Goal: Task Accomplishment & Management: Use online tool/utility

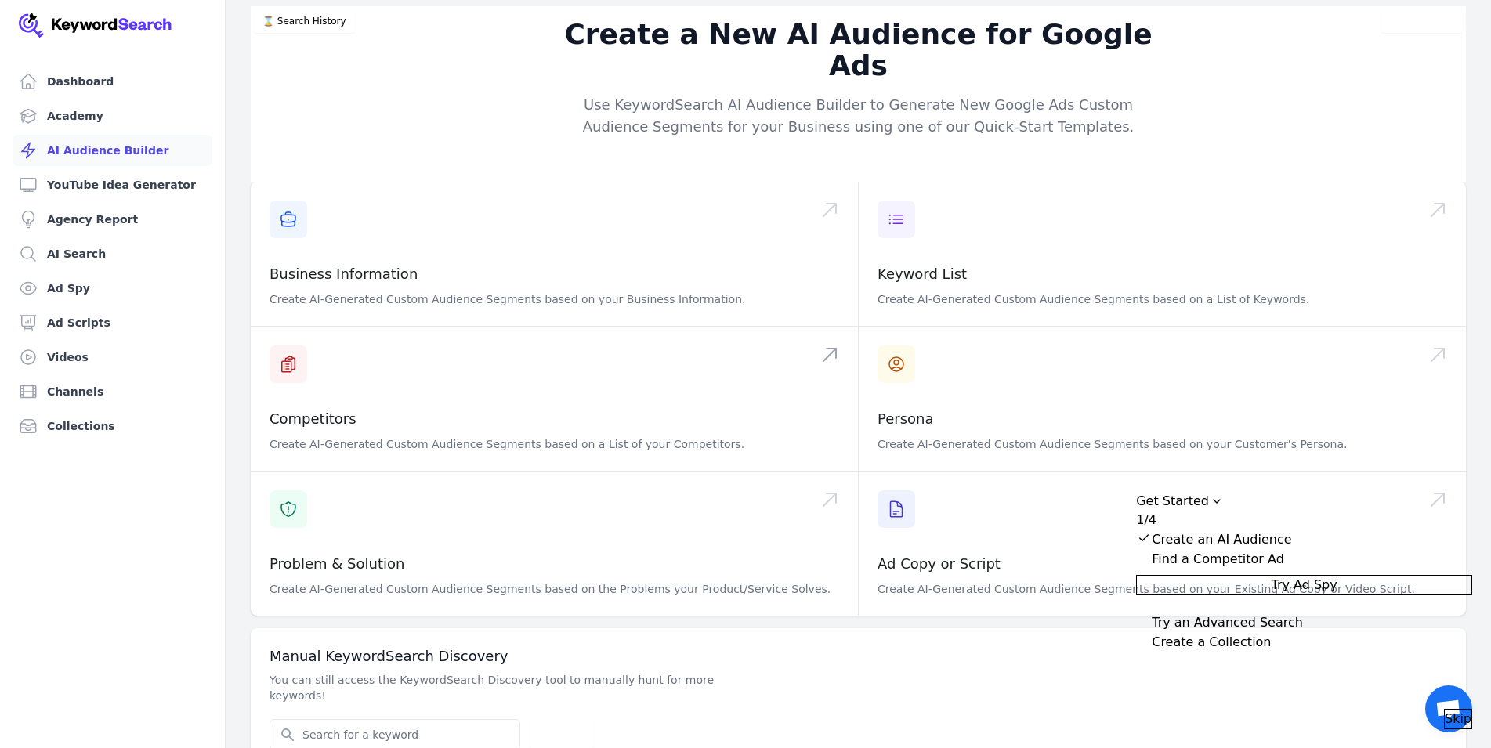
scroll to position [1, 0]
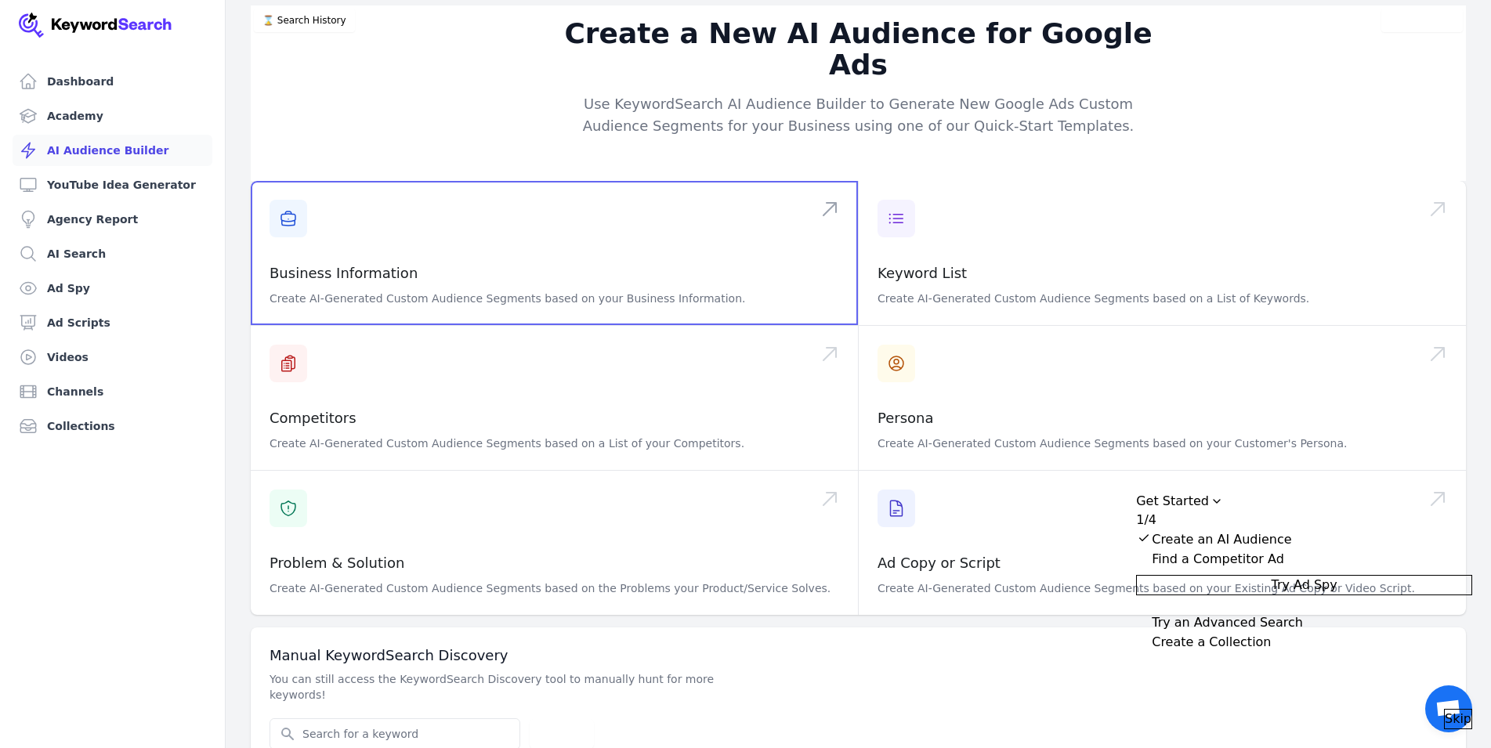
click at [525, 249] on span at bounding box center [554, 253] width 607 height 144
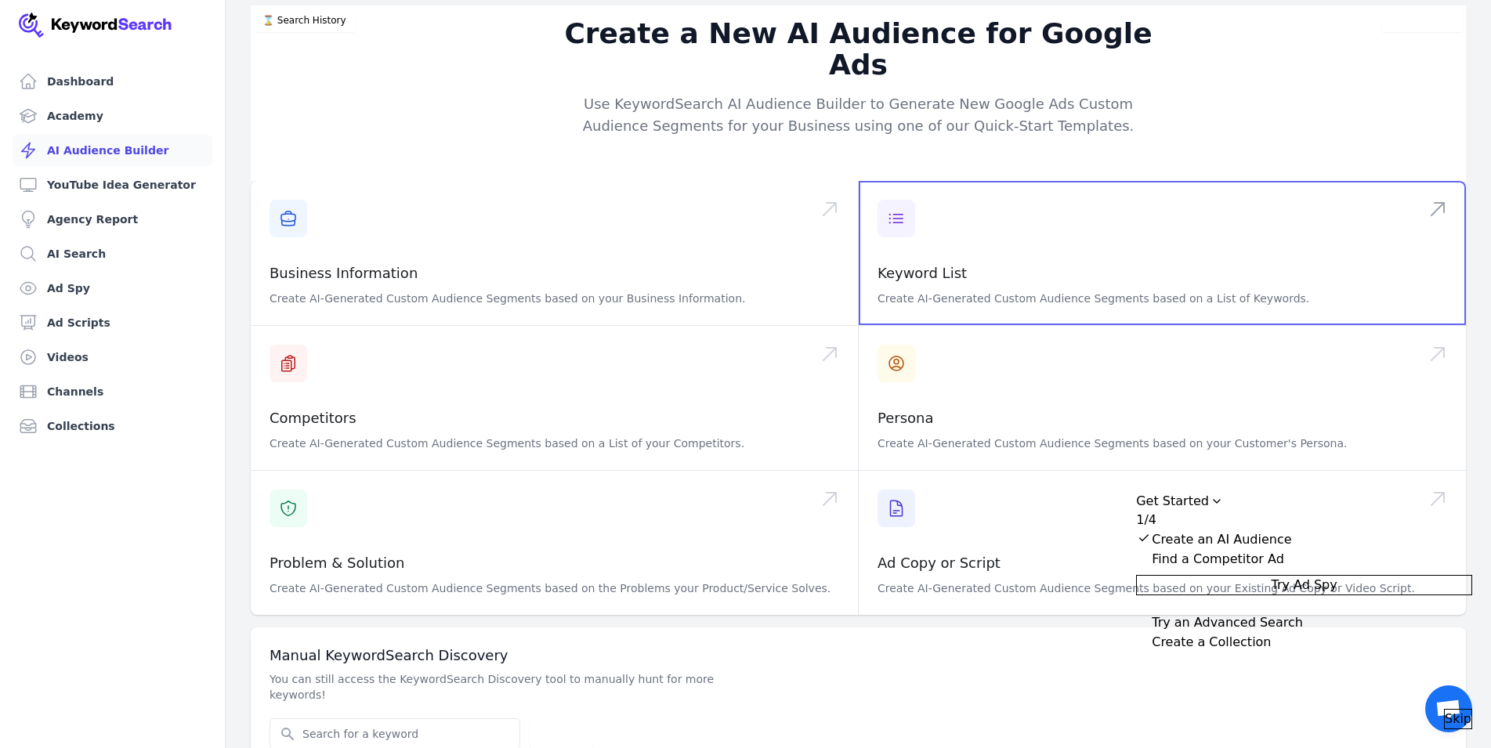
click at [963, 230] on span at bounding box center [1162, 253] width 607 height 144
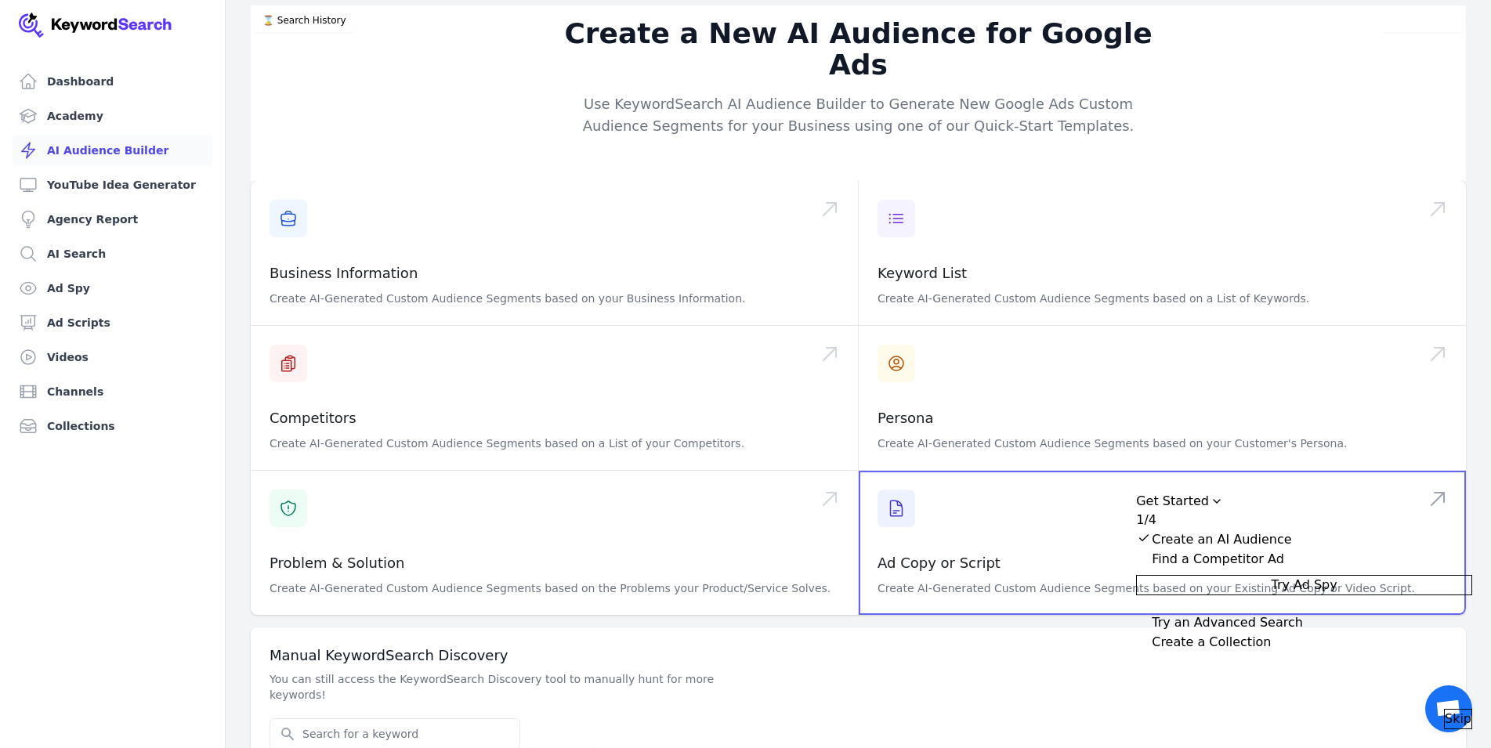
click at [944, 507] on span at bounding box center [1162, 543] width 607 height 144
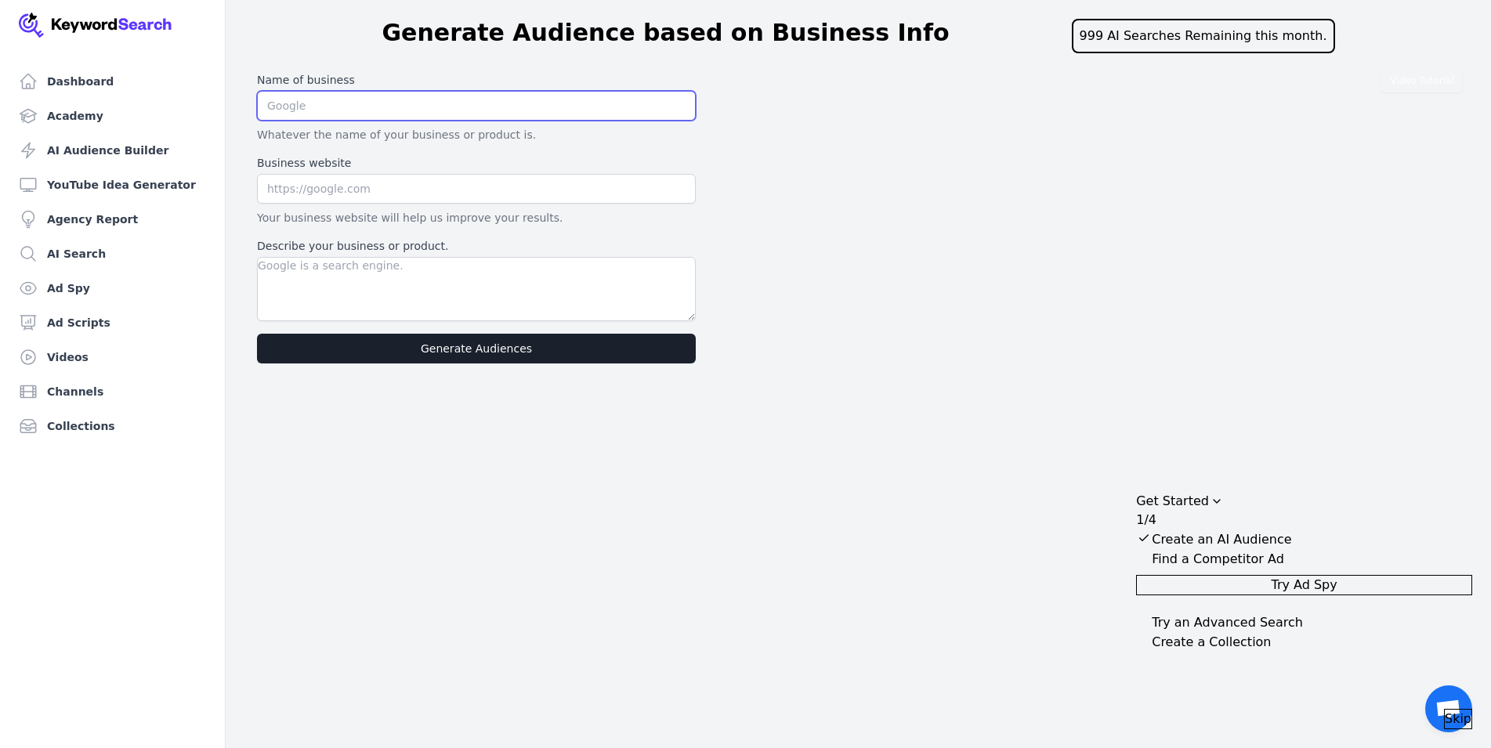
click at [337, 105] on input "text" at bounding box center [476, 106] width 439 height 30
type input "Hi2Y Test Books And Solution Manuals"
click at [330, 185] on input "text" at bounding box center [476, 189] width 439 height 30
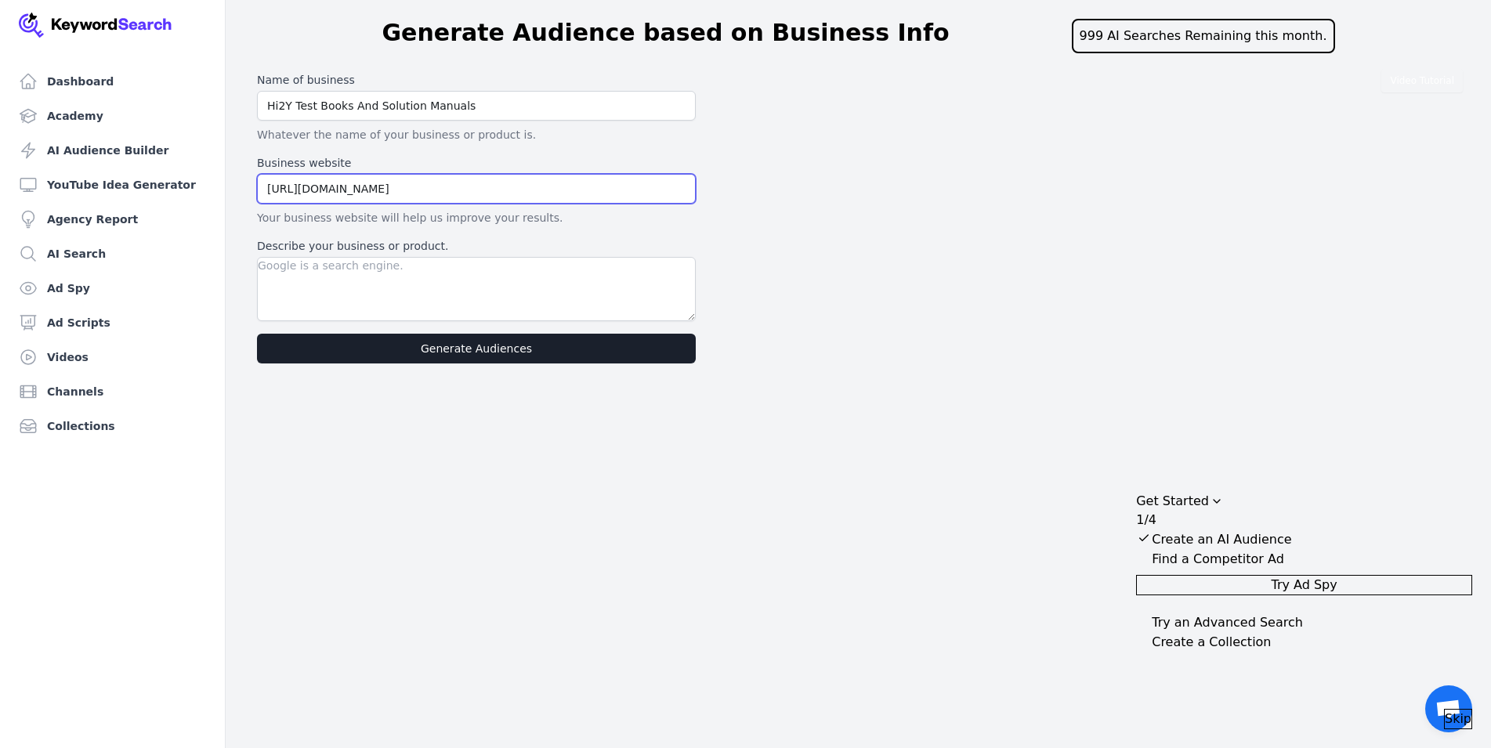
type input "https://hi2y.com"
click at [339, 303] on textarea "Describe your business or product." at bounding box center [476, 289] width 439 height 64
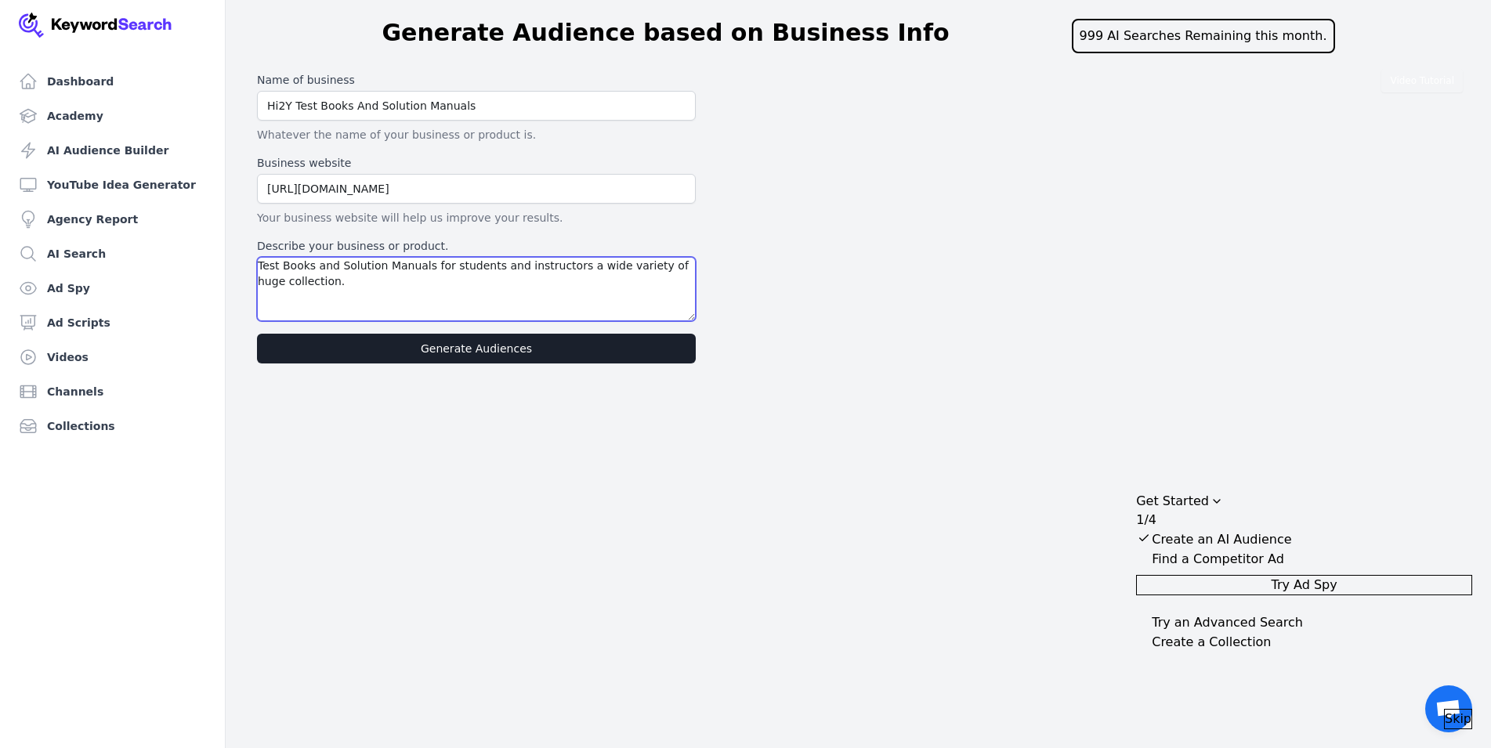
type textarea "Test Books and Solution Manuals for students and instructors a wide variety of …"
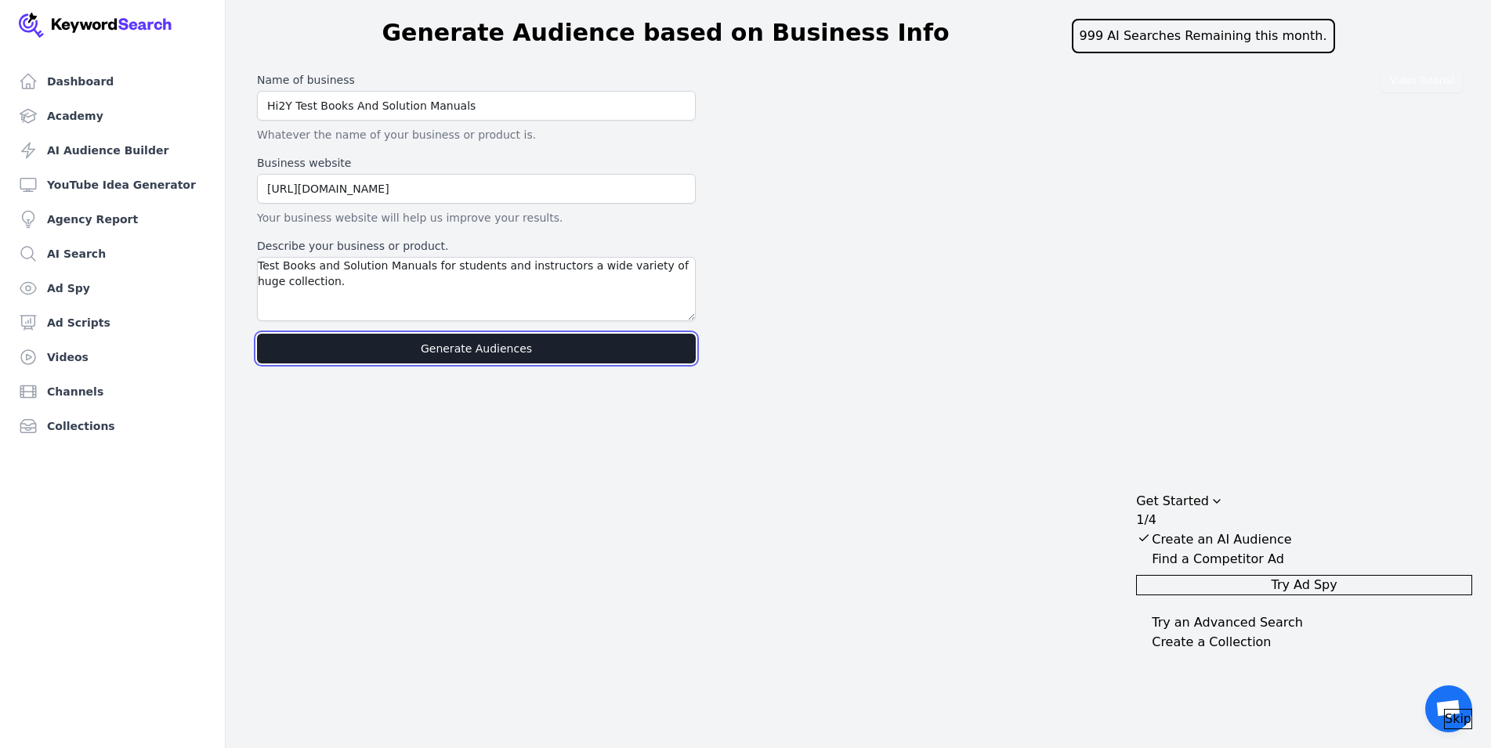
click at [458, 344] on button "Generate Audiences" at bounding box center [476, 349] width 439 height 30
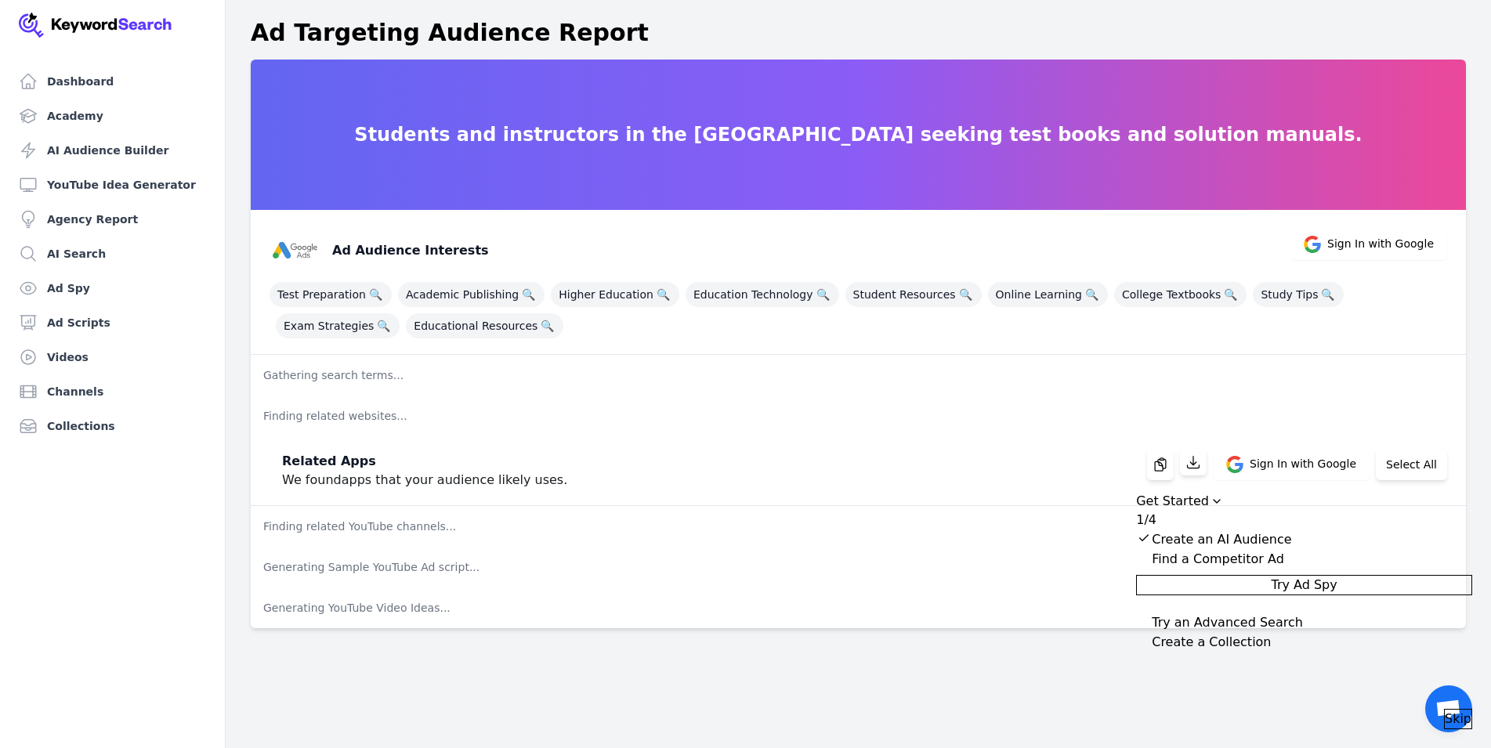
scroll to position [1, 0]
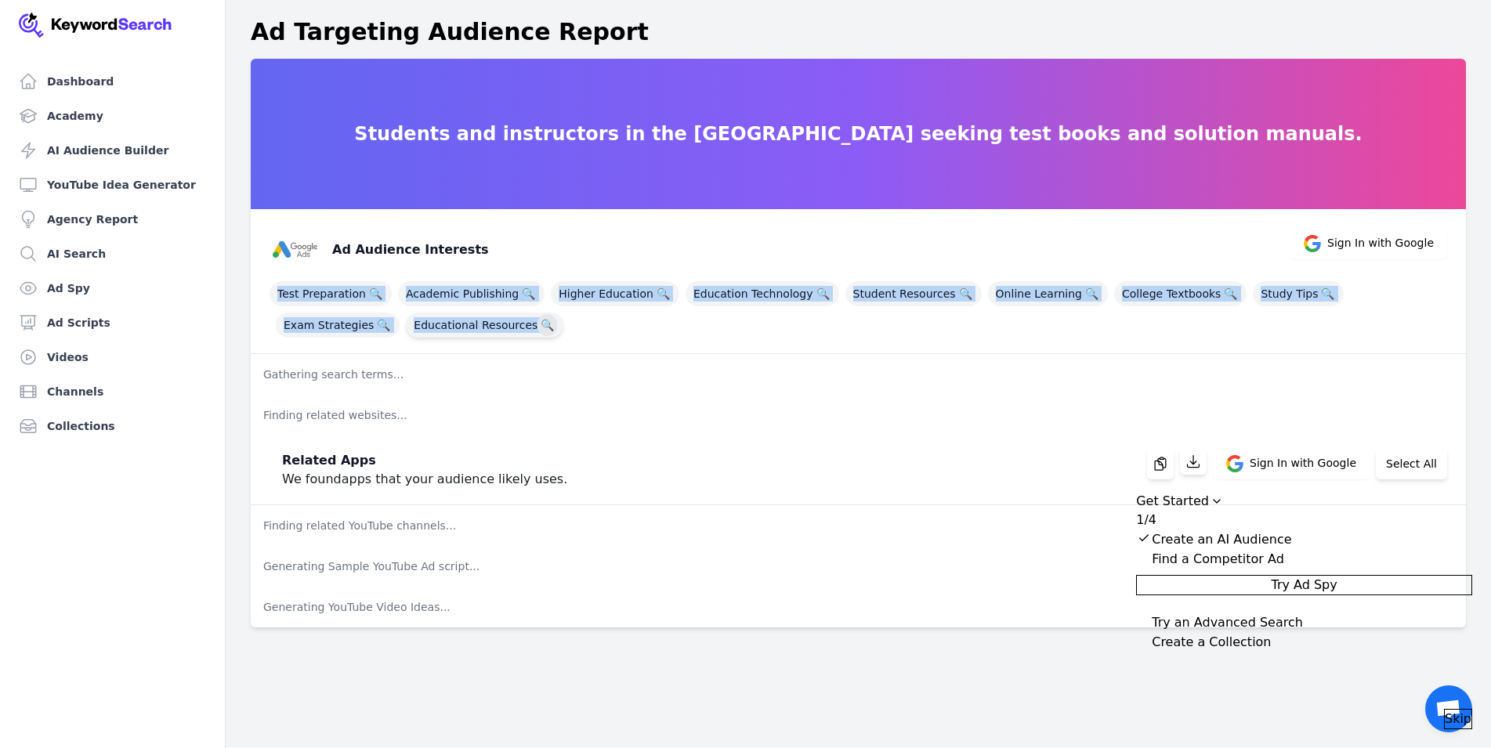
drag, startPoint x: 266, startPoint y: 293, endPoint x: 404, endPoint y: 328, distance: 142.2
click at [404, 328] on div "Ad Audience Interests Sign In with Google Test Preparation 🔍 Academic Publishin…" at bounding box center [859, 281] width 1216 height 145
copy div "Test Preparation 🔍 Academic Publishing 🔍 Higher Education 🔍 Education Technolog…"
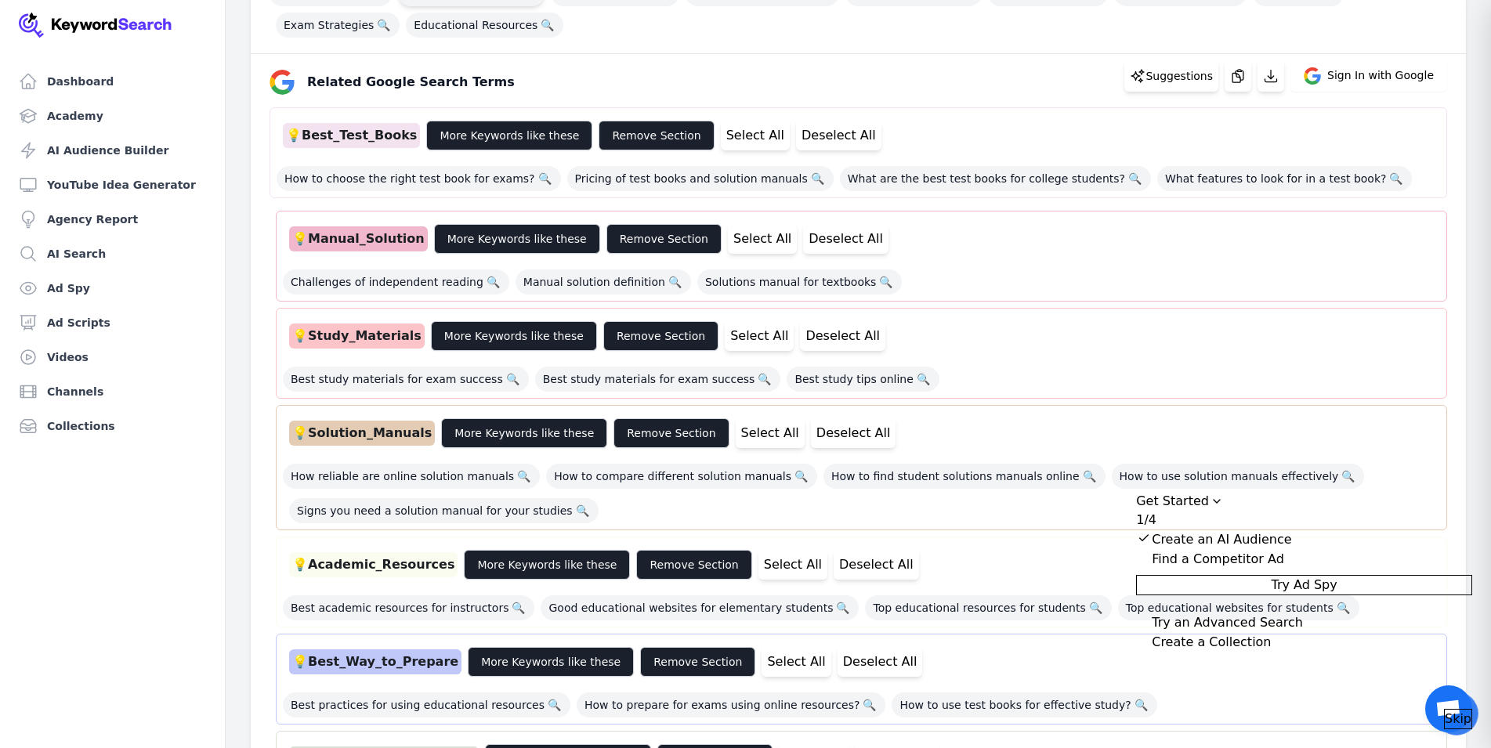
scroll to position [314, 0]
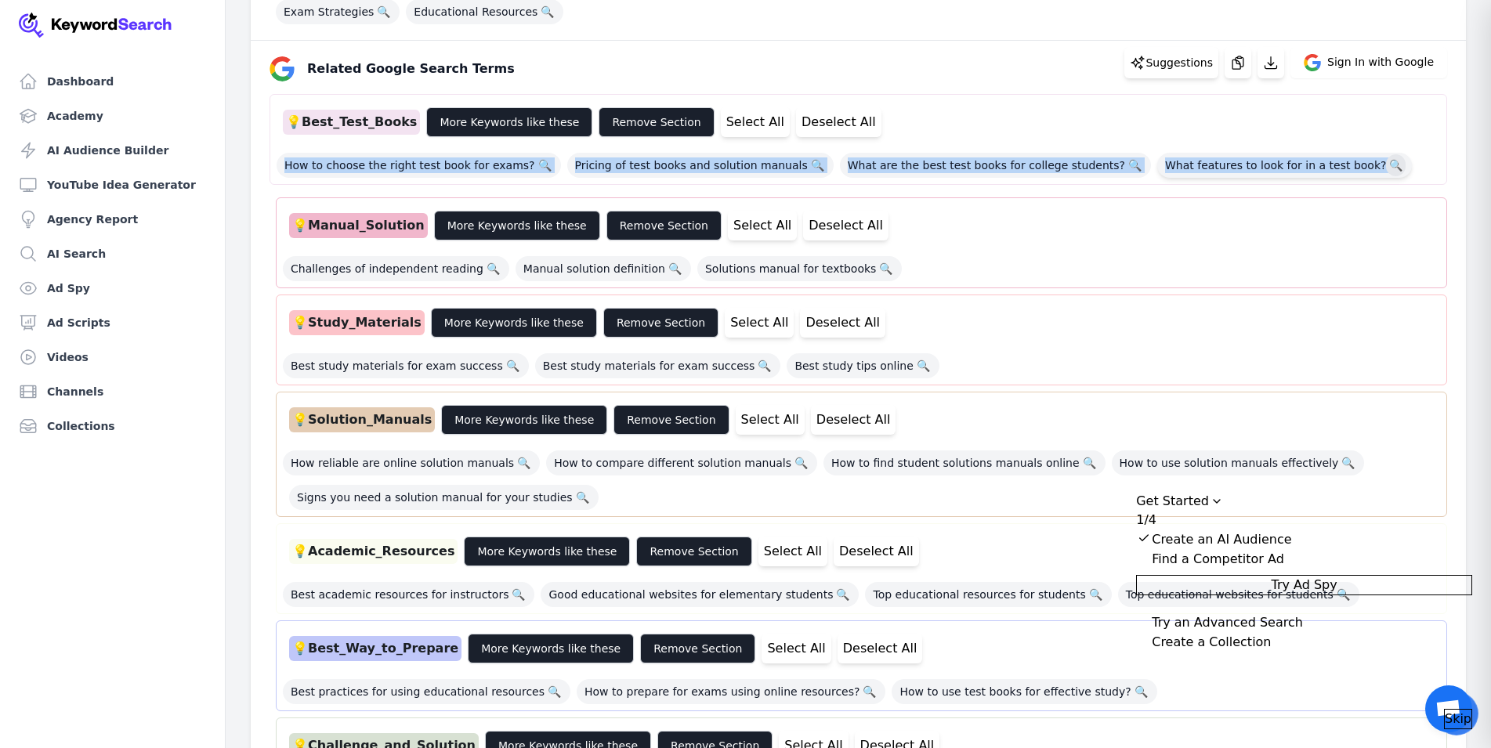
drag, startPoint x: 281, startPoint y: 163, endPoint x: 1332, endPoint y: 172, distance: 1051.1
click at [1332, 172] on div "How to choose the right test book for exams? 🔍 Pricing of test books and soluti…" at bounding box center [859, 160] width 1164 height 34
copy div "How to choose the right test book for exams? 🔍 Pricing of test books and soluti…"
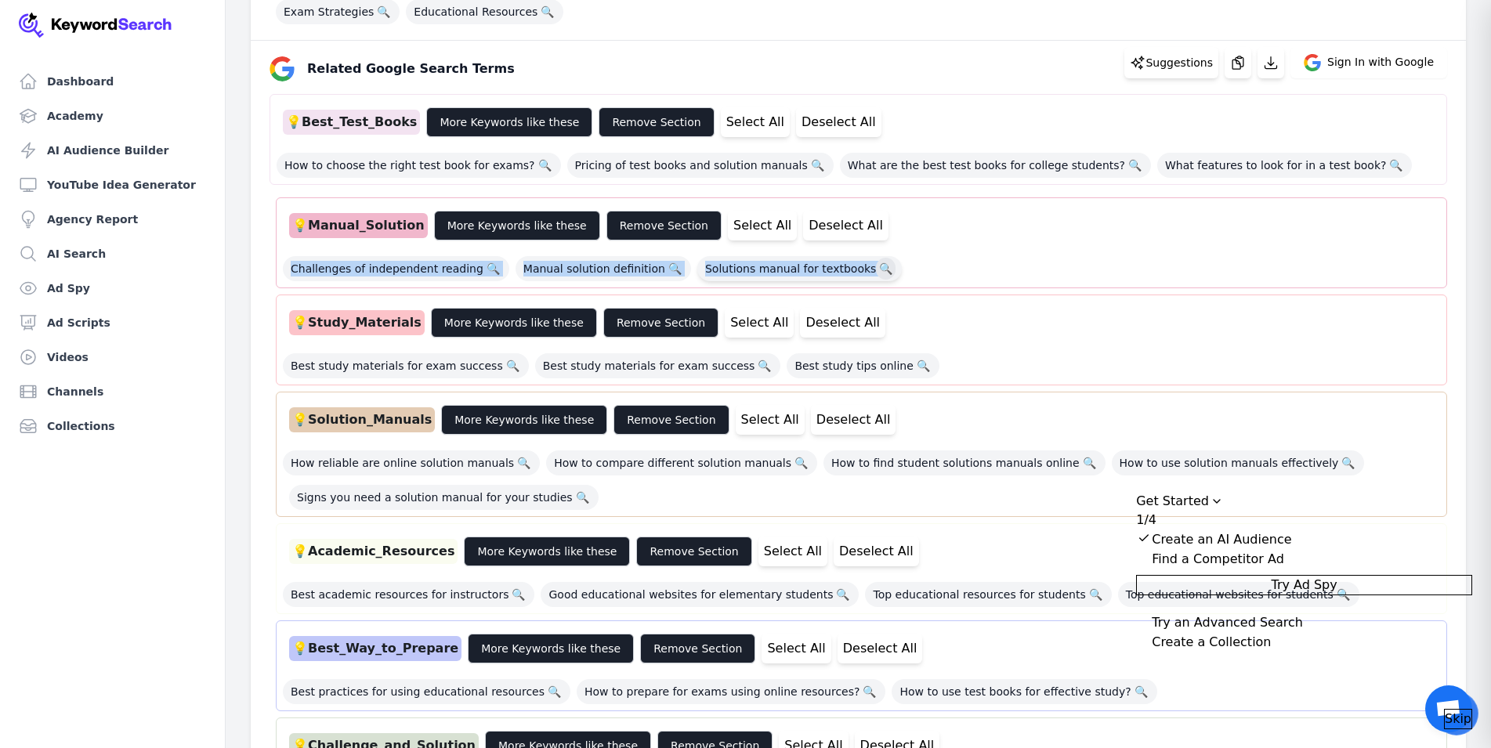
drag, startPoint x: 279, startPoint y: 267, endPoint x: 852, endPoint y: 269, distance: 572.9
click at [852, 269] on div "💡 Manual_Solution More Keywords like these Remove Section Select All Deselect A…" at bounding box center [862, 243] width 1172 height 91
click at [728, 227] on button "Select All" at bounding box center [762, 226] width 69 height 30
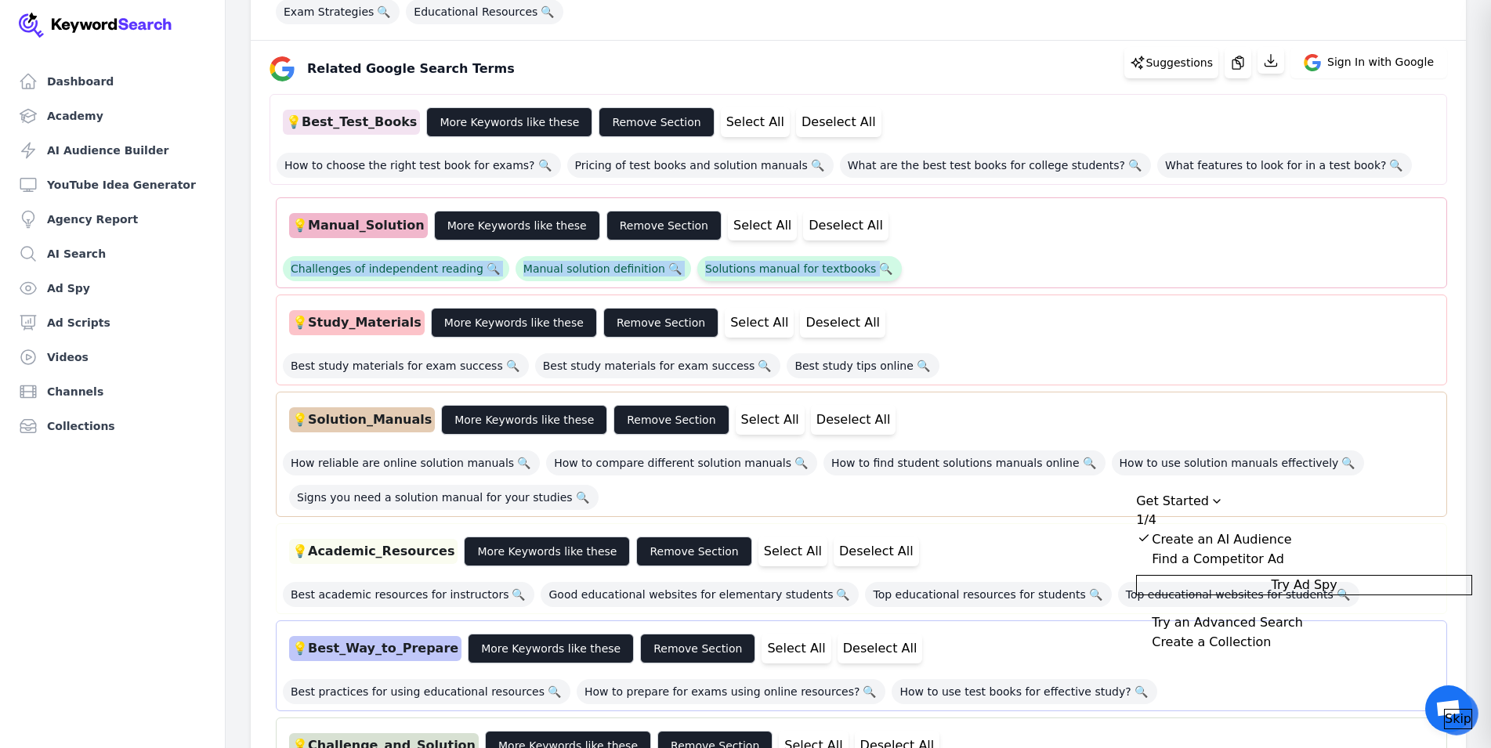
drag, startPoint x: 727, startPoint y: 227, endPoint x: 701, endPoint y: 269, distance: 49.6
copy div "Challenges of independent reading 🔍 Manual solution definition 🔍 Solutions manu…"
click at [739, 321] on button "Select All" at bounding box center [759, 323] width 69 height 30
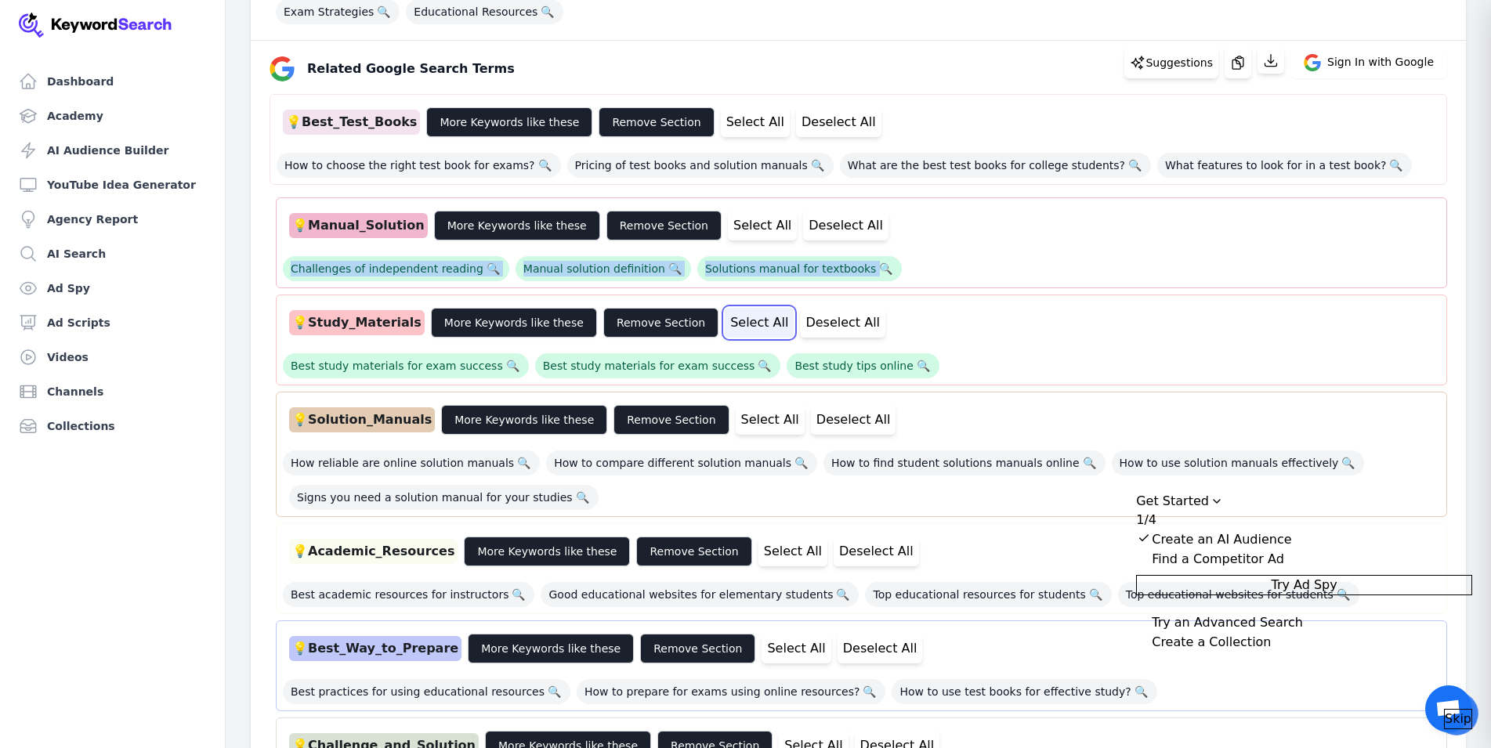
click at [725, 321] on button "Select All" at bounding box center [759, 323] width 69 height 30
drag, startPoint x: 798, startPoint y: 363, endPoint x: 728, endPoint y: 327, distance: 78.5
click at [728, 327] on button "Select All" at bounding box center [759, 323] width 69 height 30
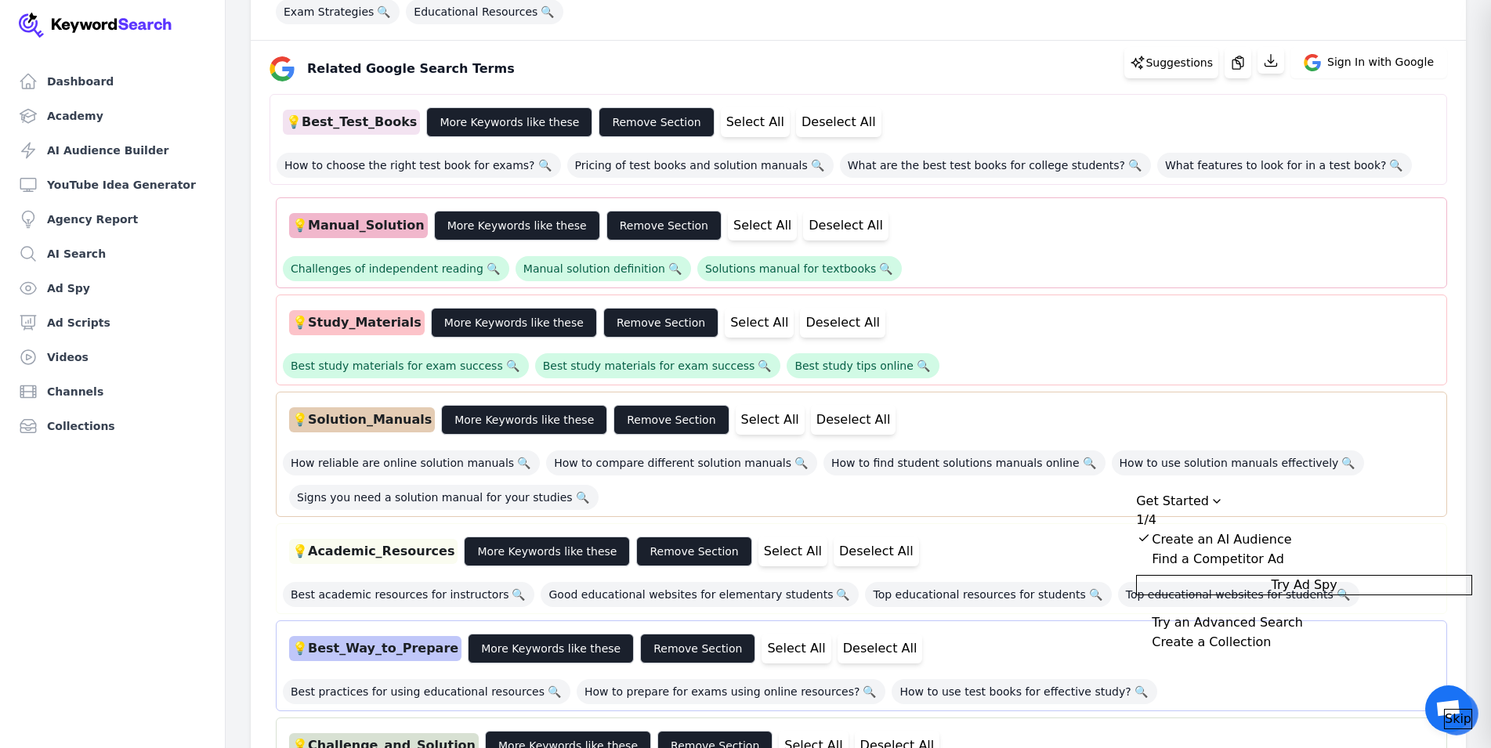
click at [256, 364] on div "Related Google Search Terms Suggestions Sign In with Google 💡 Best_Test_Books M…" at bounding box center [859, 693] width 1216 height 1305
drag, startPoint x: 285, startPoint y: 364, endPoint x: 868, endPoint y: 368, distance: 583.9
click at [868, 368] on div "Best study materials for exam success 🔍 Best study materials for exam success 🔍…" at bounding box center [862, 361] width 1158 height 34
copy div "Best study materials for exam success 🔍 Best study materials for exam success 🔍…"
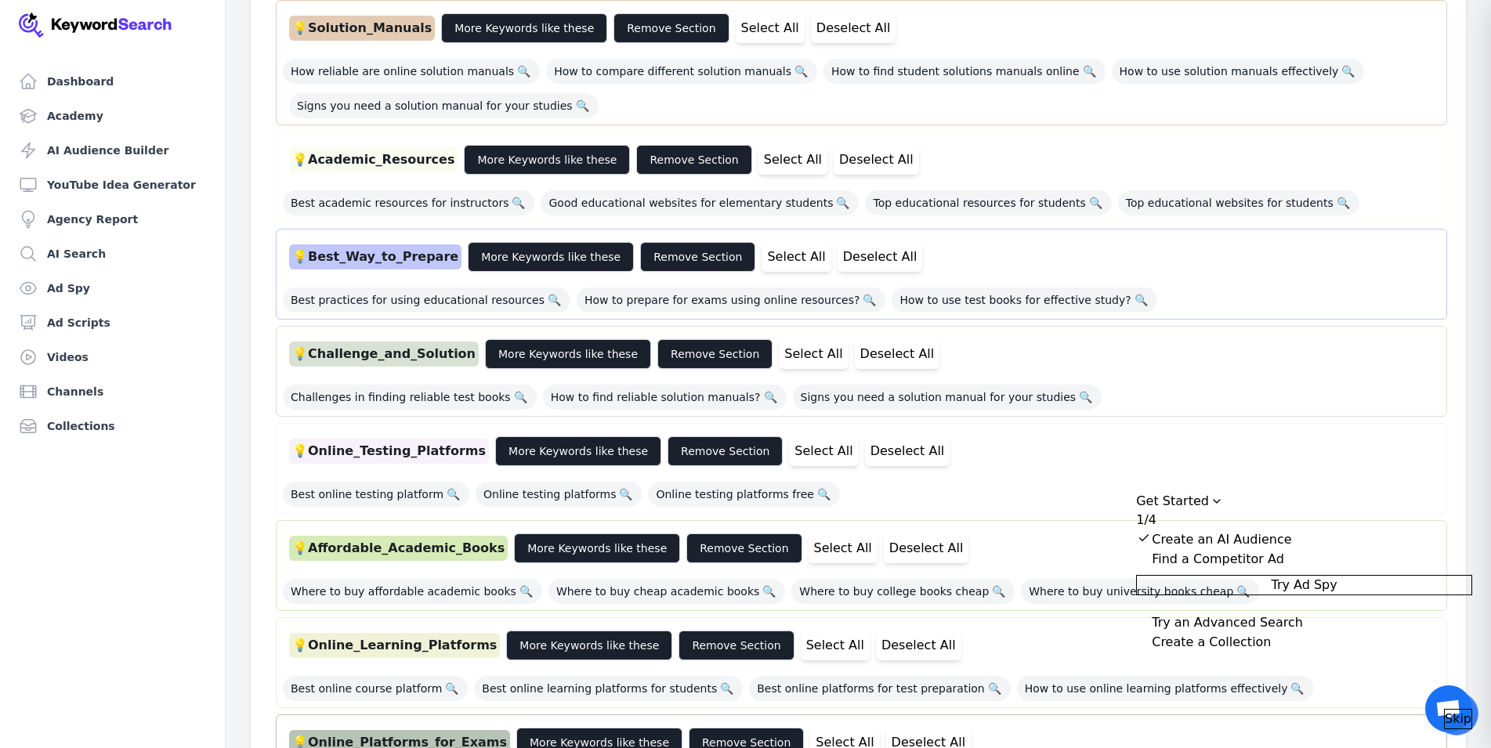
scroll to position [628, 0]
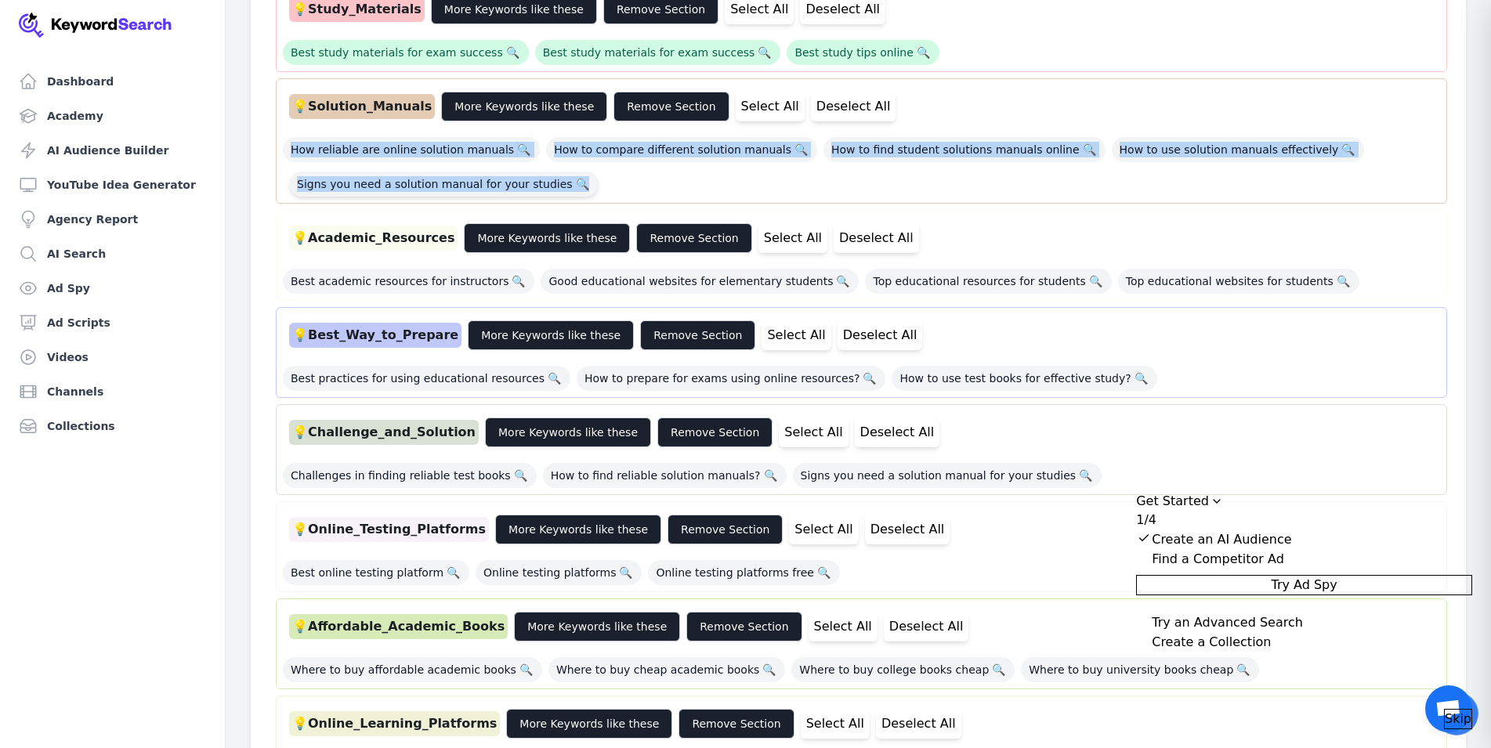
drag, startPoint x: 281, startPoint y: 149, endPoint x: 570, endPoint y: 194, distance: 292.0
click at [570, 194] on div "💡 Solution_Manuals More Keywords like these Remove Section Select All Deselect …" at bounding box center [862, 140] width 1172 height 125
drag, startPoint x: 553, startPoint y: 182, endPoint x: 538, endPoint y: 186, distance: 16.2
copy div "How reliable are online solution manuals 🔍 How to compare different solution ma…"
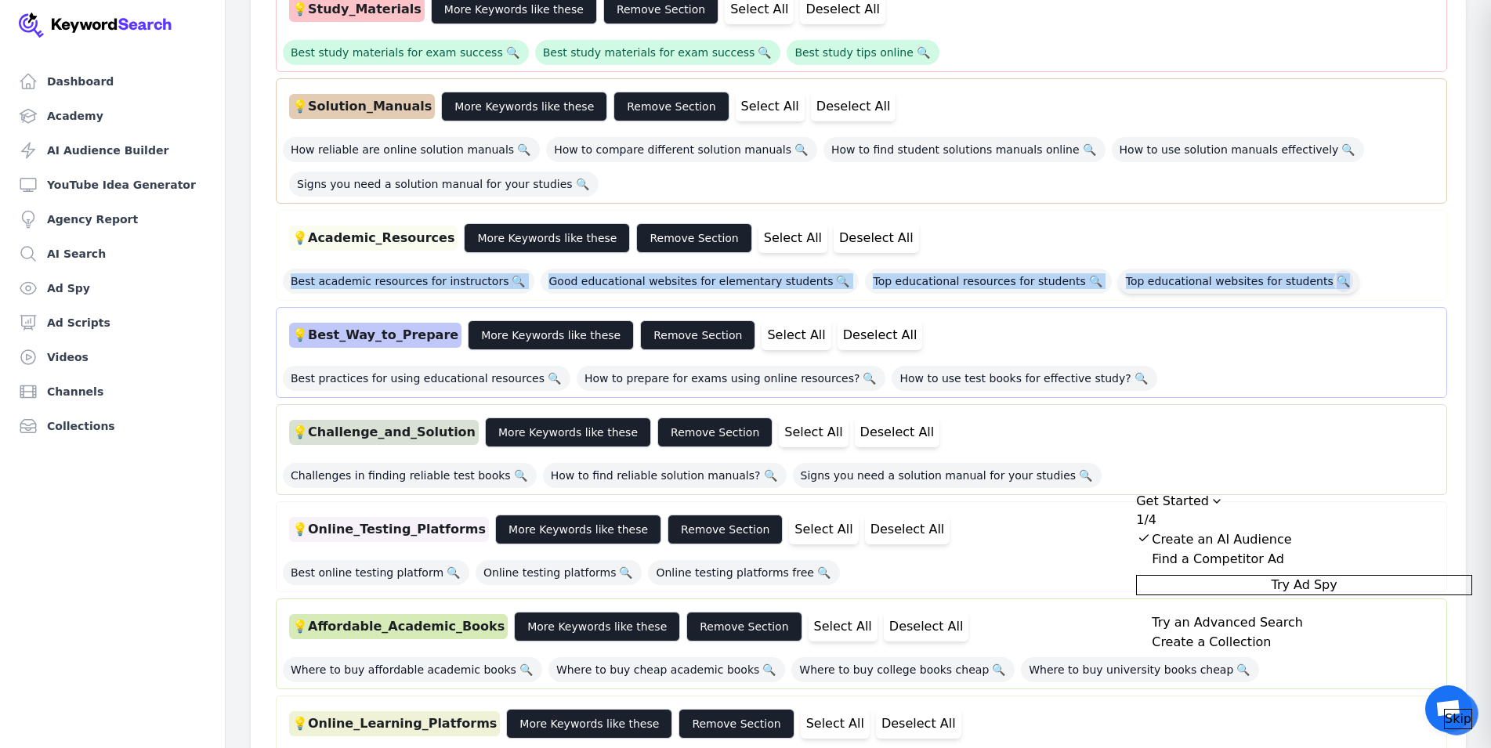
drag, startPoint x: 270, startPoint y: 282, endPoint x: 1288, endPoint y: 282, distance: 1017.3
click at [1288, 282] on div "💡 Best_Test_Books More Keywords like these Remove Section Select All Deselect A…" at bounding box center [859, 398] width 1178 height 1235
copy div "Best academic resources for instructors 🔍 Good educational websites for element…"
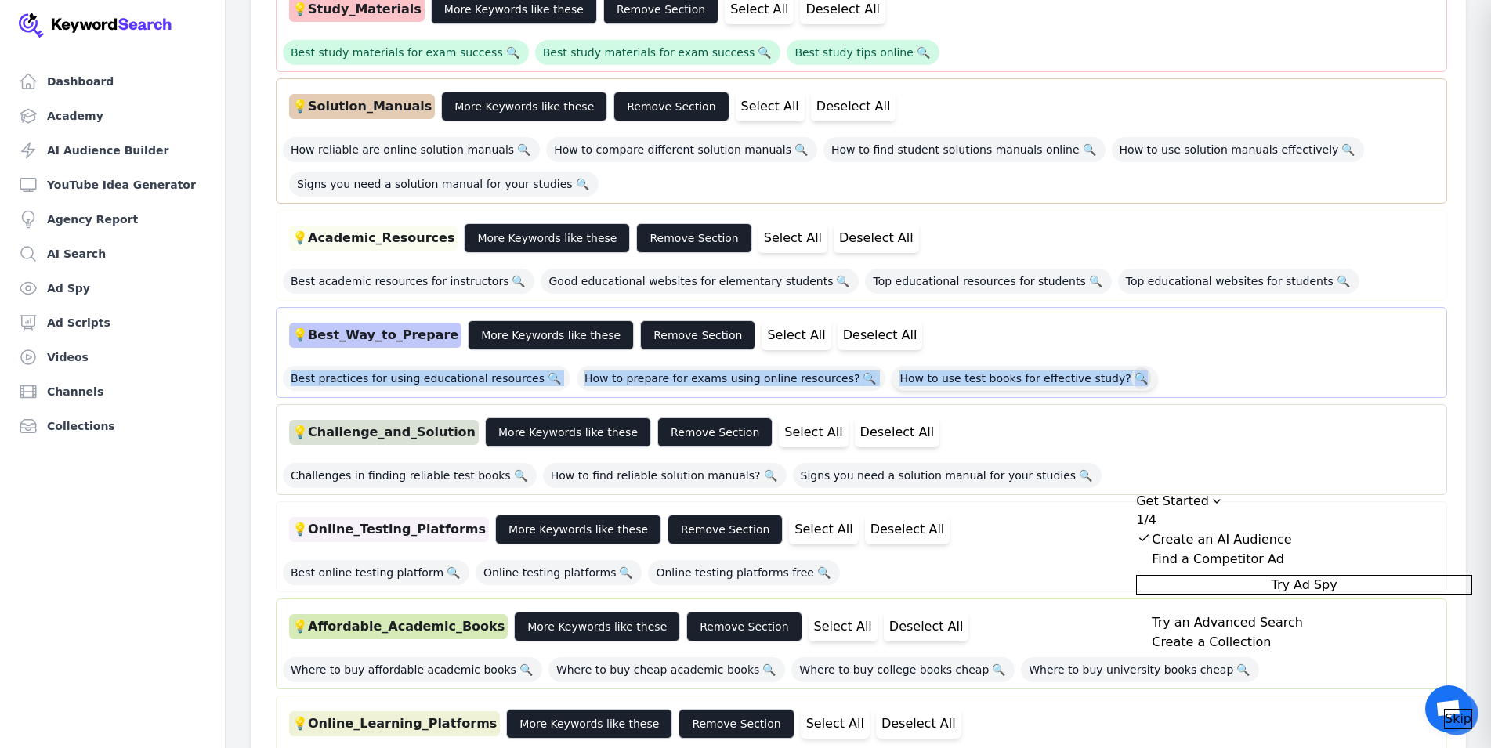
drag, startPoint x: 273, startPoint y: 383, endPoint x: 1093, endPoint y: 380, distance: 819.8
click at [1093, 380] on div "💡 Best_Test_Books More Keywords like these Remove Section Select All Deselect A…" at bounding box center [859, 398] width 1178 height 1235
copy div "Best practices for using educational resources 🔍 How to prepare for exams using…"
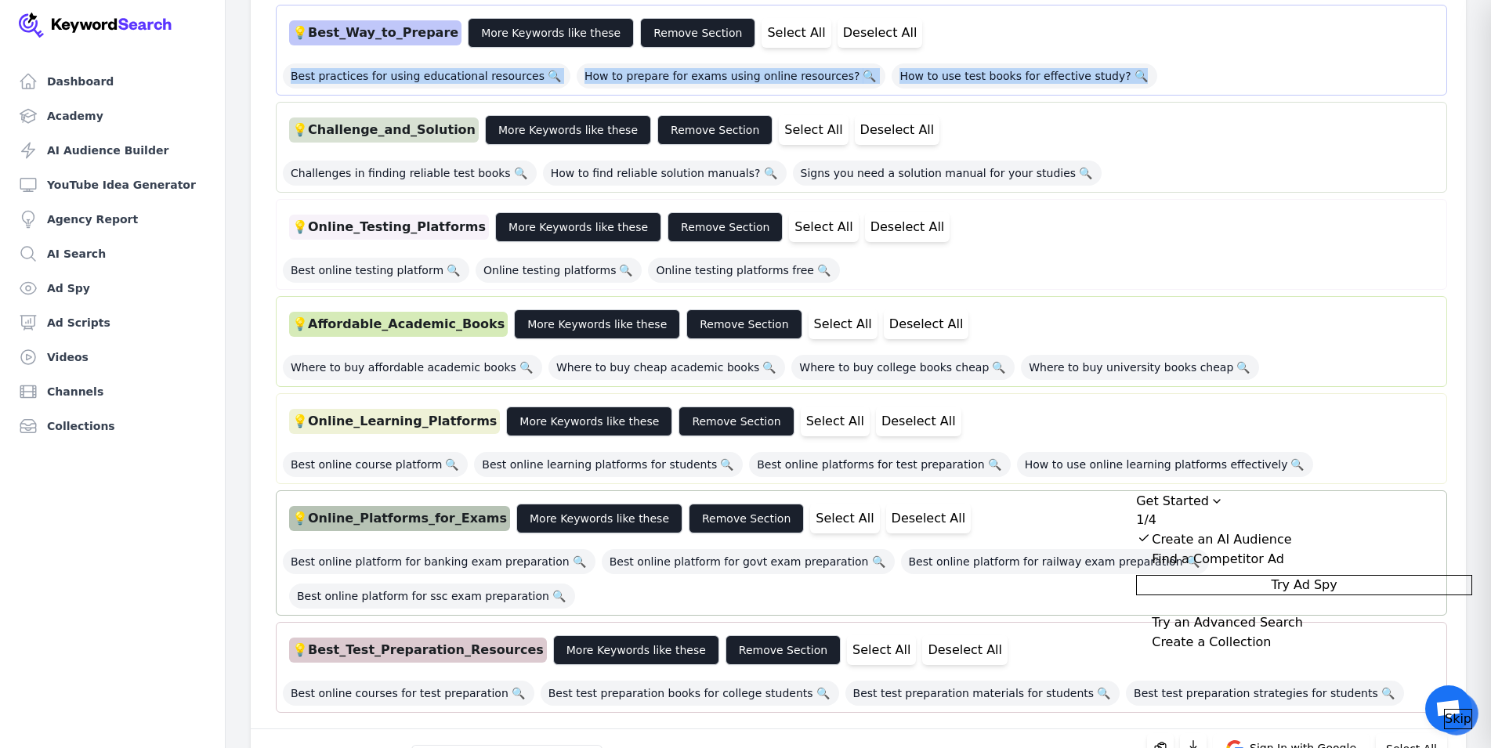
scroll to position [941, 0]
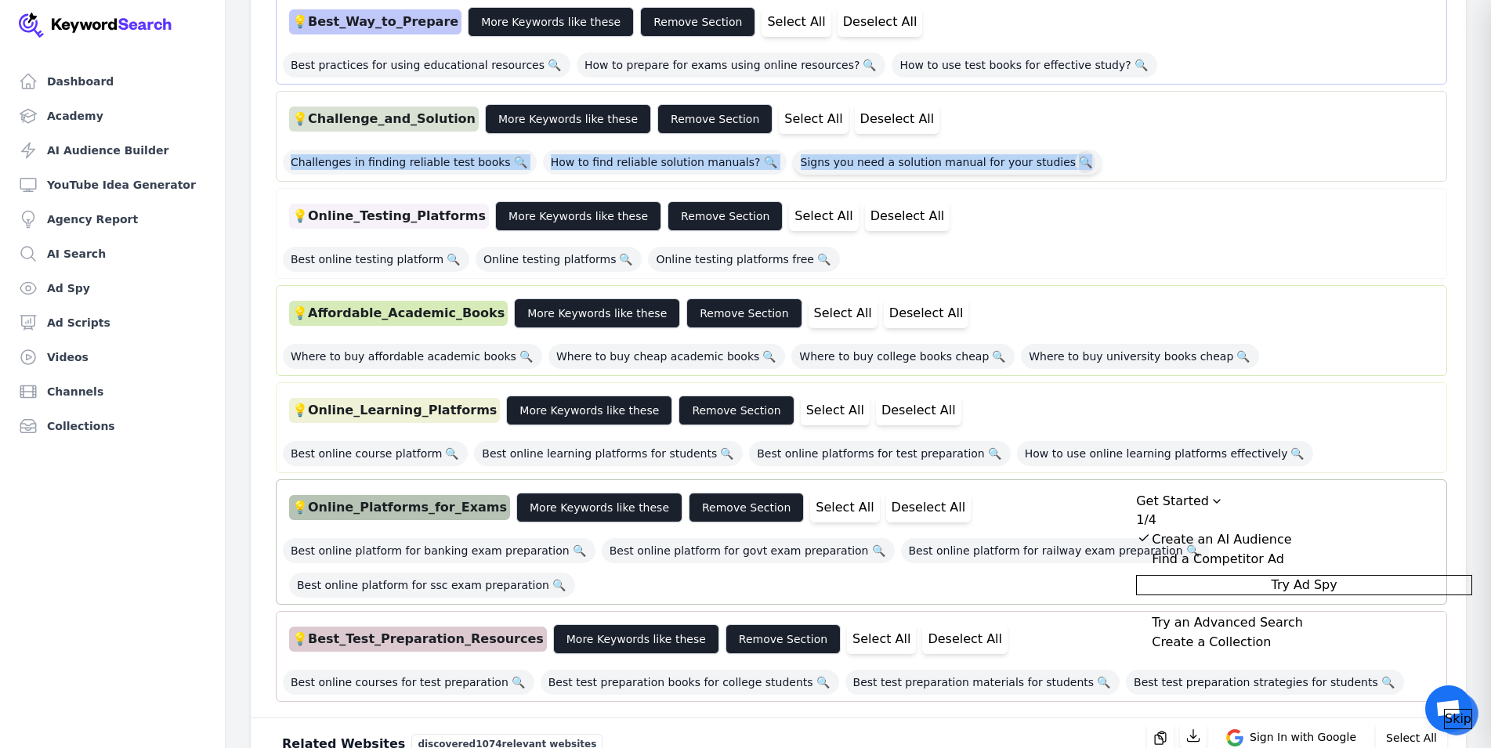
drag, startPoint x: 278, startPoint y: 164, endPoint x: 1046, endPoint y: 167, distance: 767.3
click at [1046, 167] on div "💡 Challenge_and_Solution More Keywords like these Remove Section Select All Des…" at bounding box center [862, 136] width 1172 height 91
copy div "Challenges in finding reliable test books 🔍 How to find reliable solution manua…"
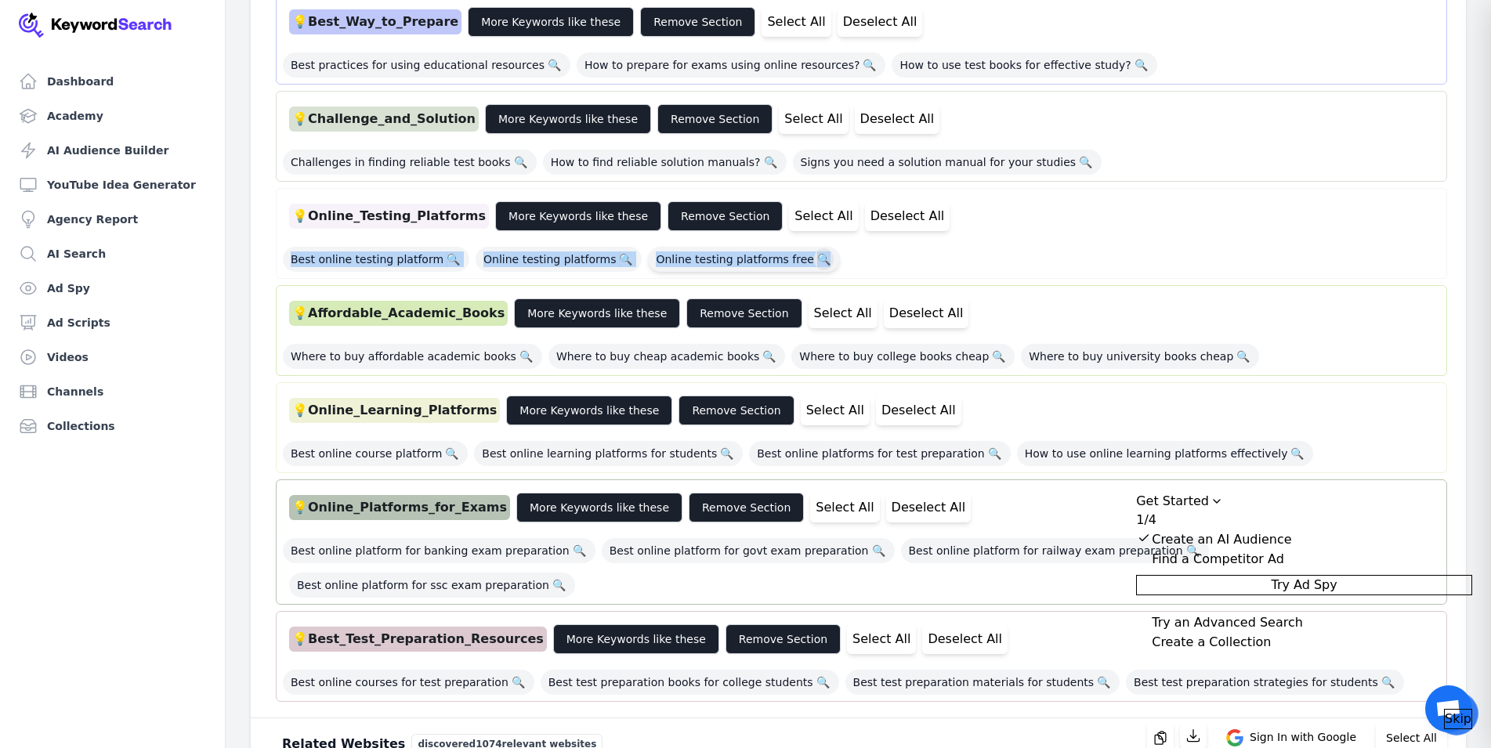
drag, startPoint x: 280, startPoint y: 258, endPoint x: 807, endPoint y: 252, distance: 527.5
click at [807, 252] on div "💡 Online_Testing_Platforms More Keywords like these Remove Section Select All D…" at bounding box center [862, 233] width 1172 height 91
copy div "Best online testing platform 🔍 Online testing platforms 🔍 Online testing platfo…"
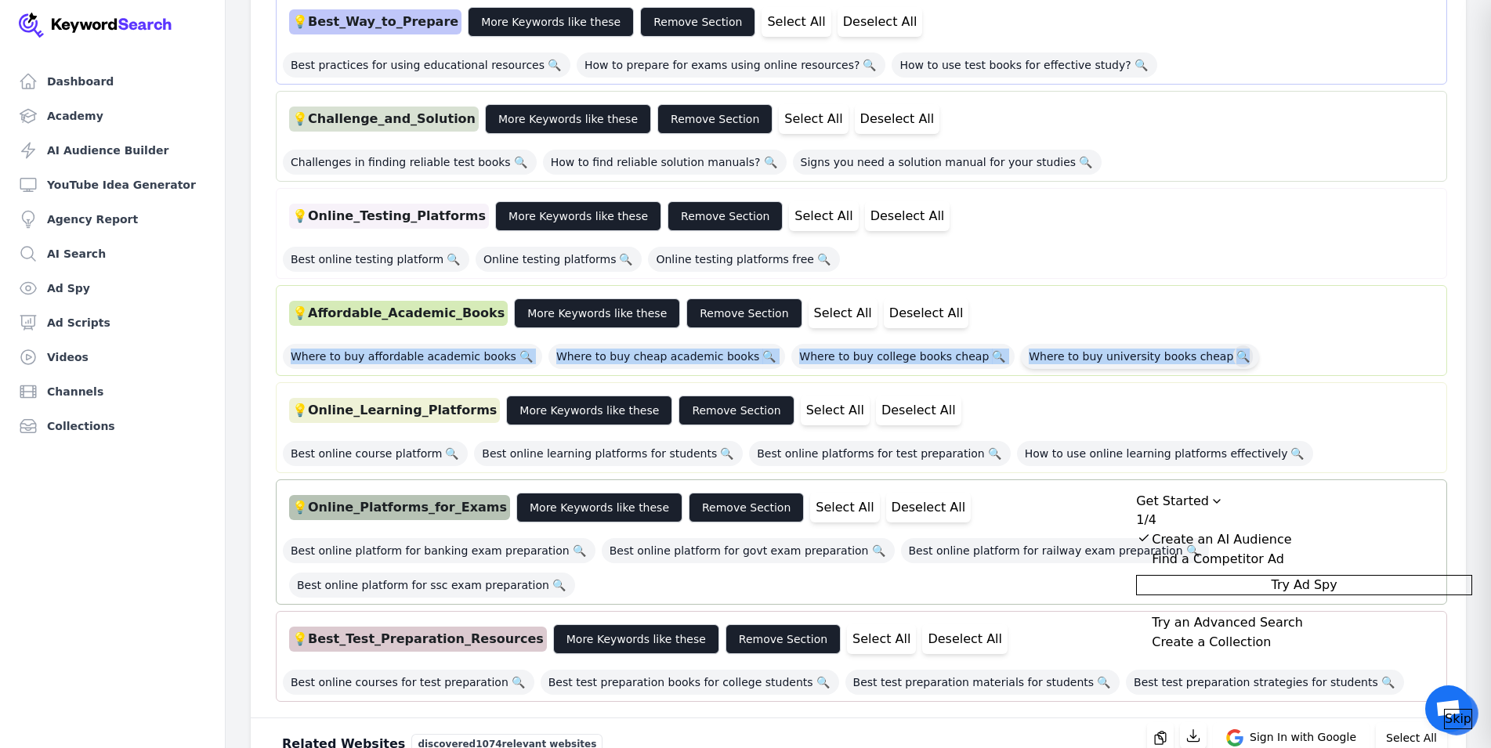
drag, startPoint x: 289, startPoint y: 359, endPoint x: 1198, endPoint y: 360, distance: 909.2
click at [1198, 360] on div "Where to buy affordable academic books 🔍 Where to buy cheap academic books 🔍 Wh…" at bounding box center [862, 352] width 1158 height 34
copy div "Where to buy affordable academic books 🔍 Where to buy cheap academic books 🔍 Wh…"
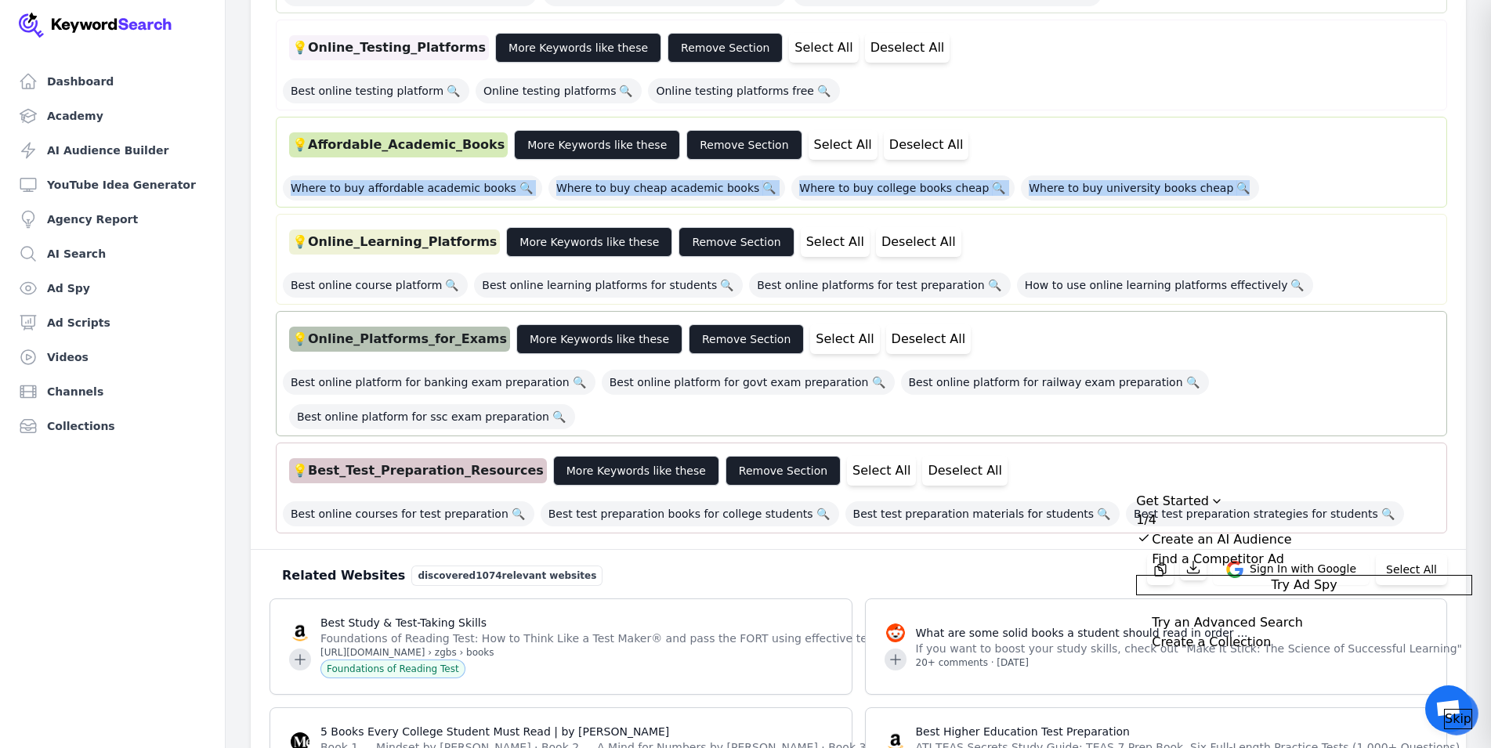
scroll to position [1176, 0]
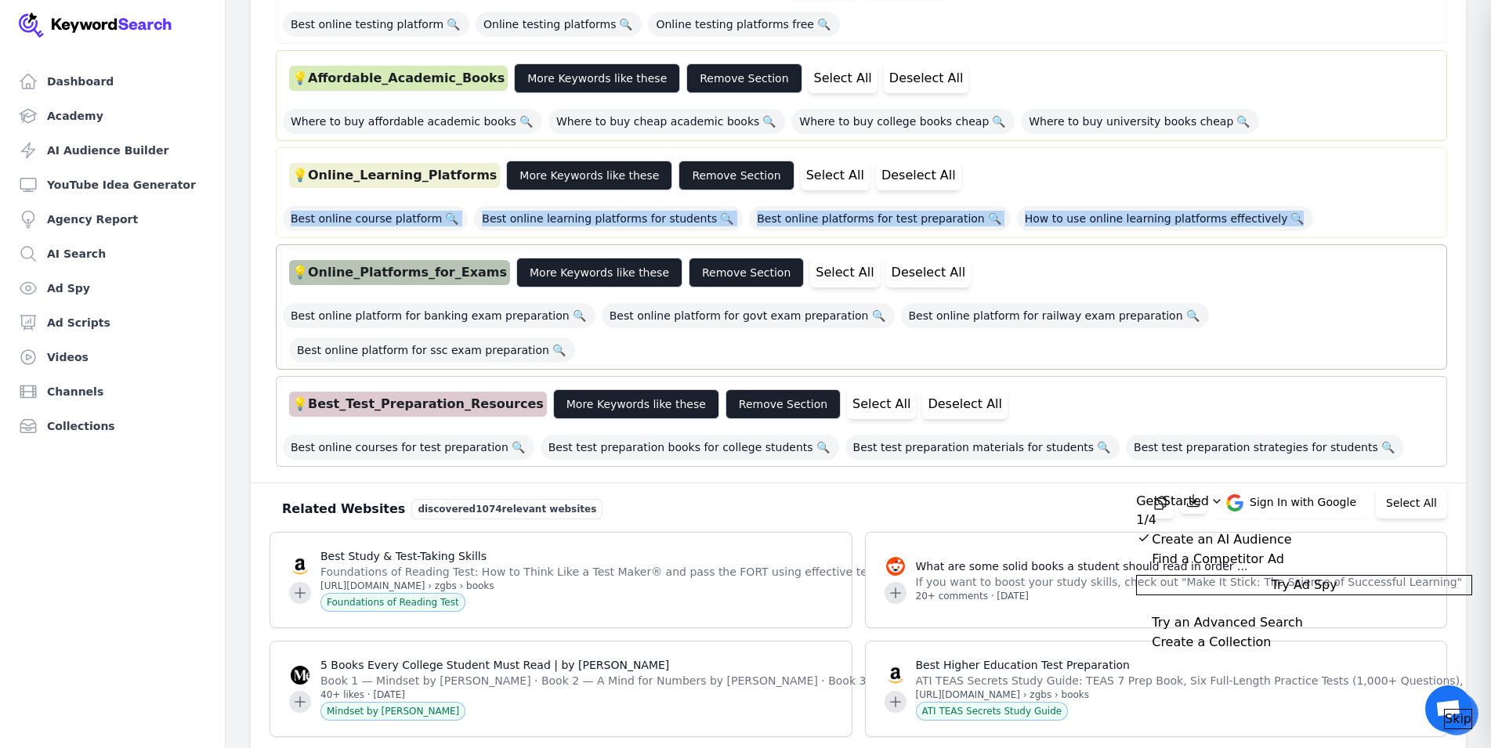
drag, startPoint x: 281, startPoint y: 219, endPoint x: 1273, endPoint y: 219, distance: 991.5
click at [1273, 219] on div "💡 Online_Learning_Platforms More Keywords like these Remove Section Select All …" at bounding box center [862, 192] width 1172 height 91
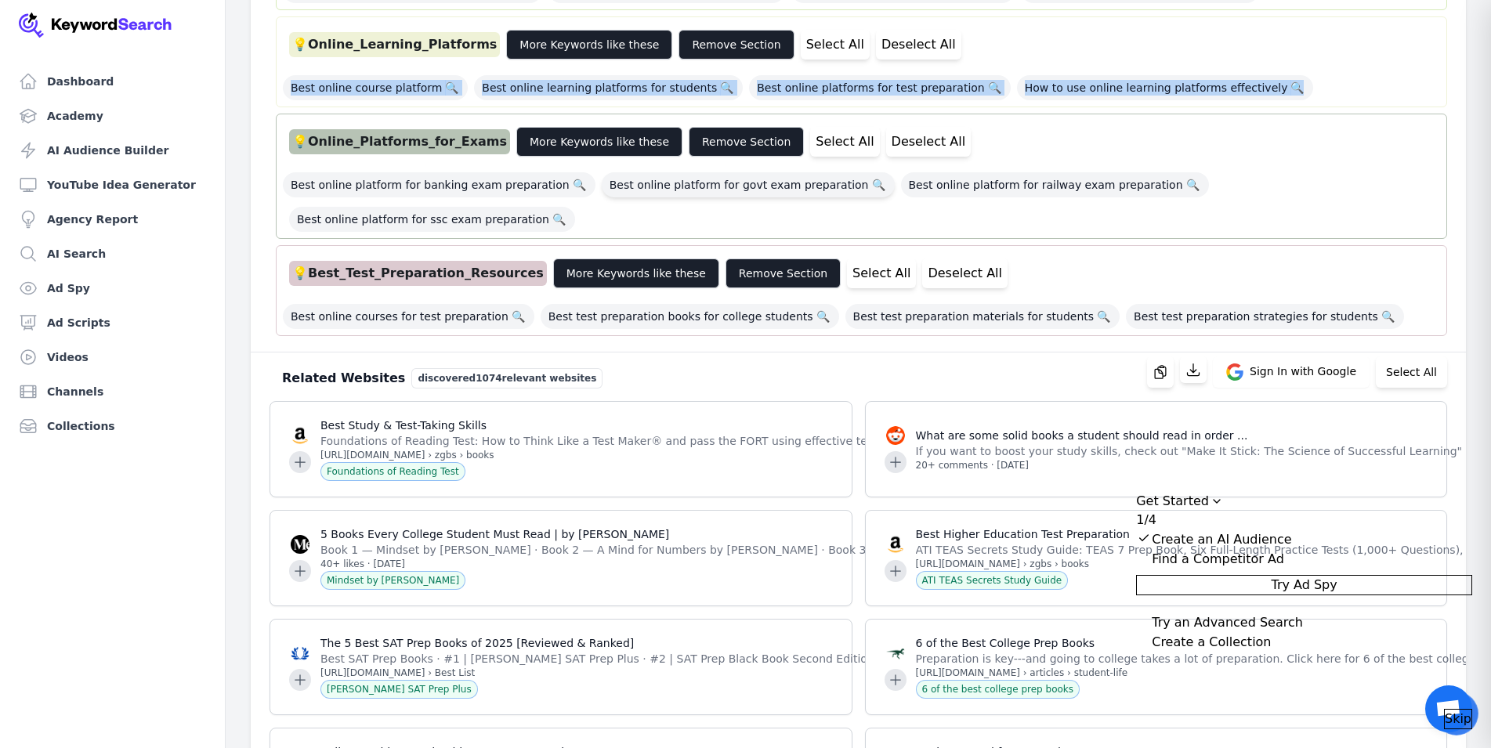
scroll to position [1333, 0]
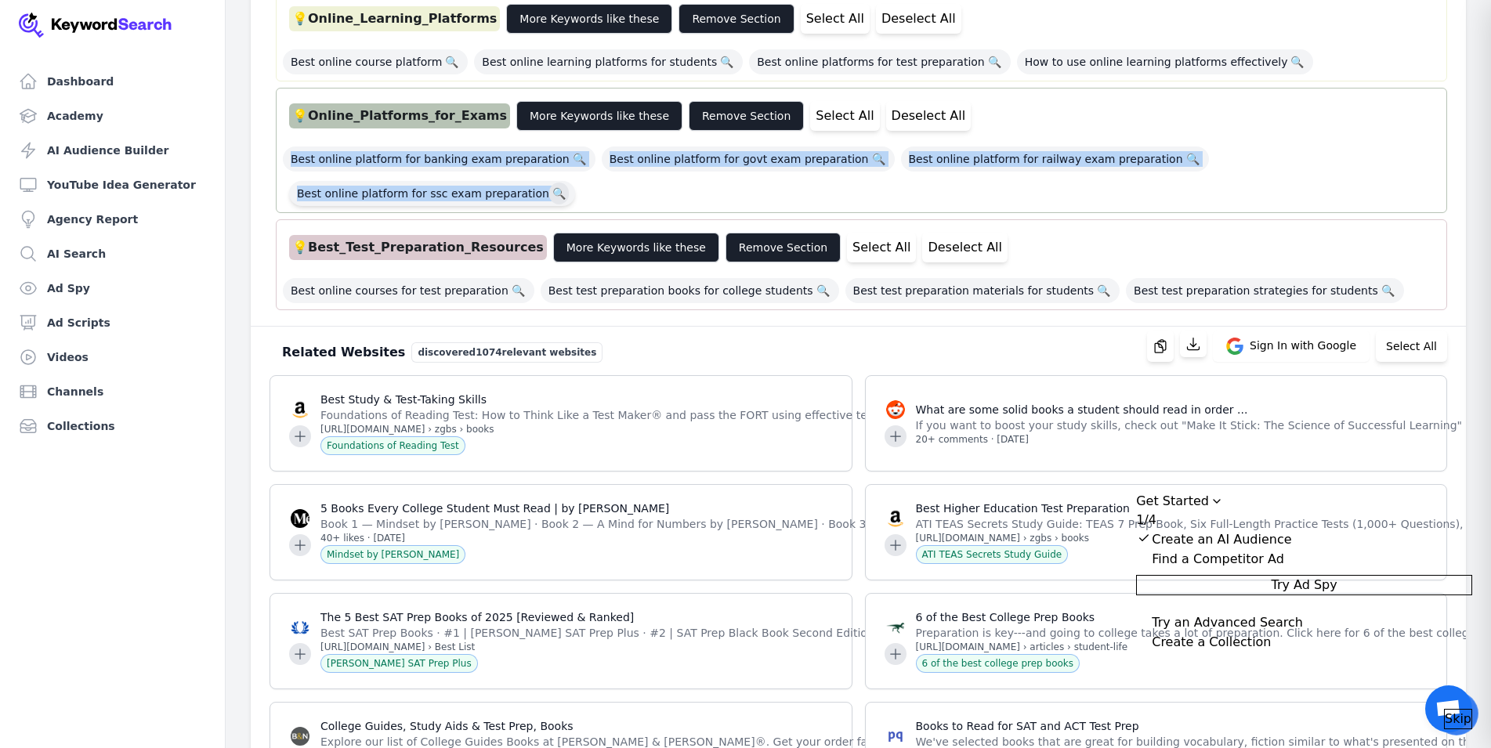
drag, startPoint x: 274, startPoint y: 157, endPoint x: 1419, endPoint y: 161, distance: 1144.3
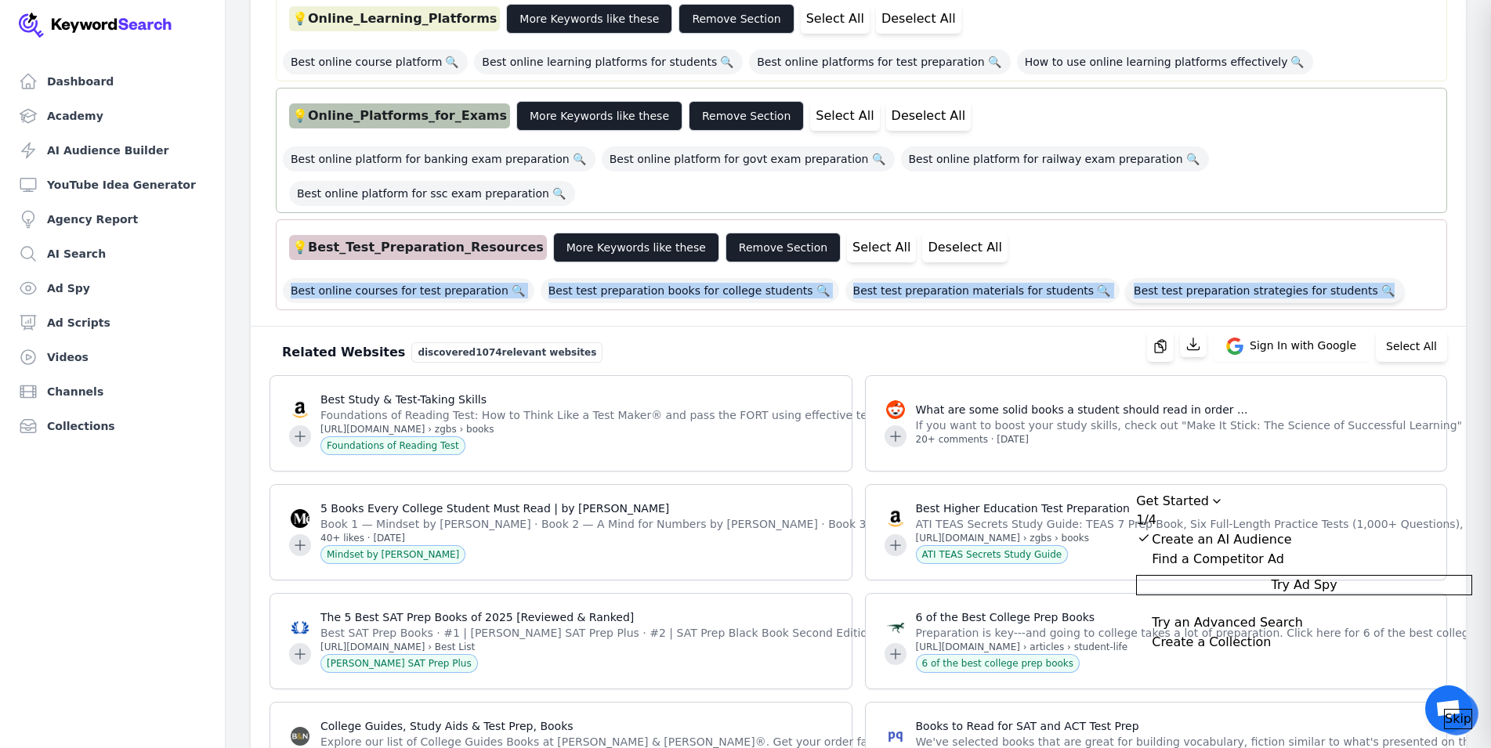
drag, startPoint x: 281, startPoint y: 257, endPoint x: 1334, endPoint y: 258, distance: 1052.6
click at [1334, 258] on div "💡 Best_Test_Preparation_Resources More Keywords like these Remove Section Selec…" at bounding box center [862, 264] width 1172 height 91
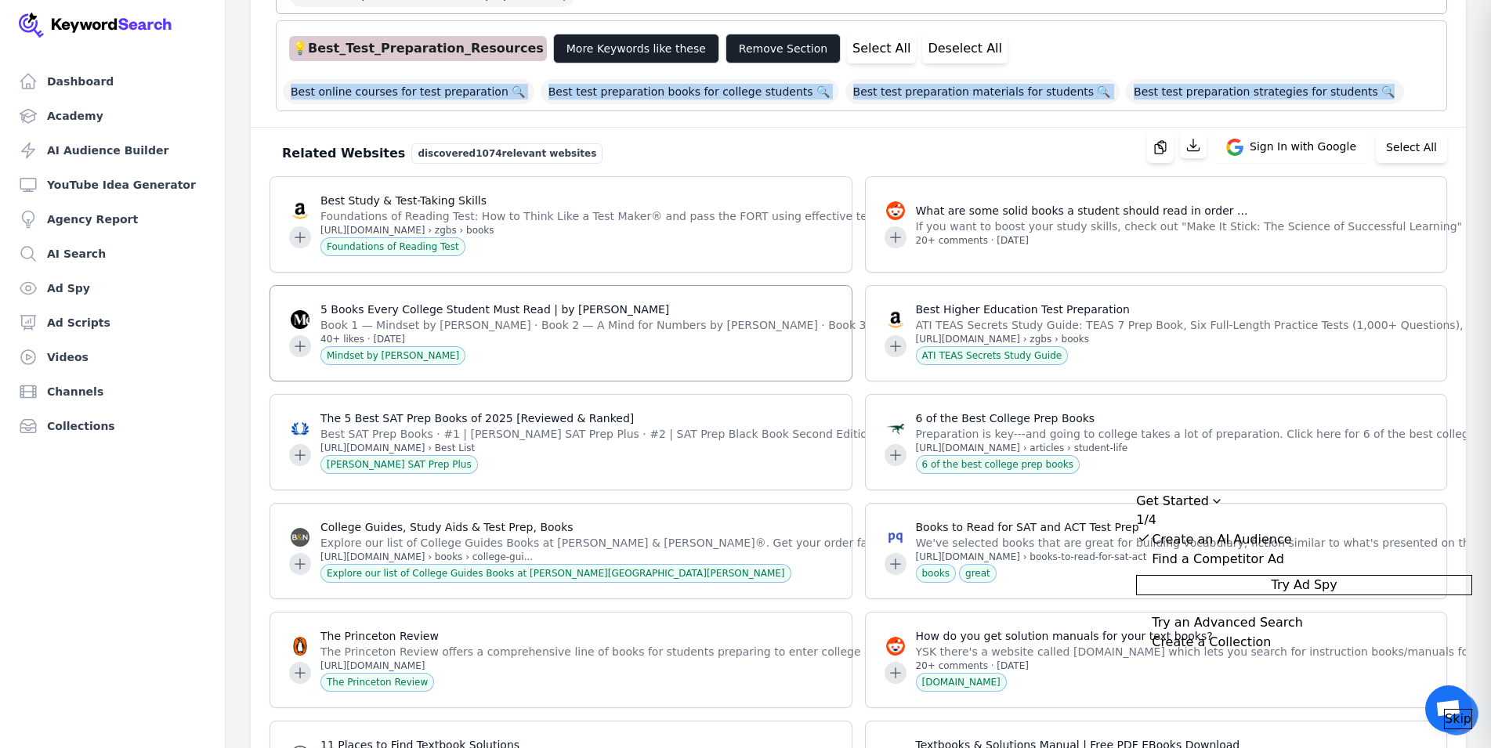
scroll to position [1490, 0]
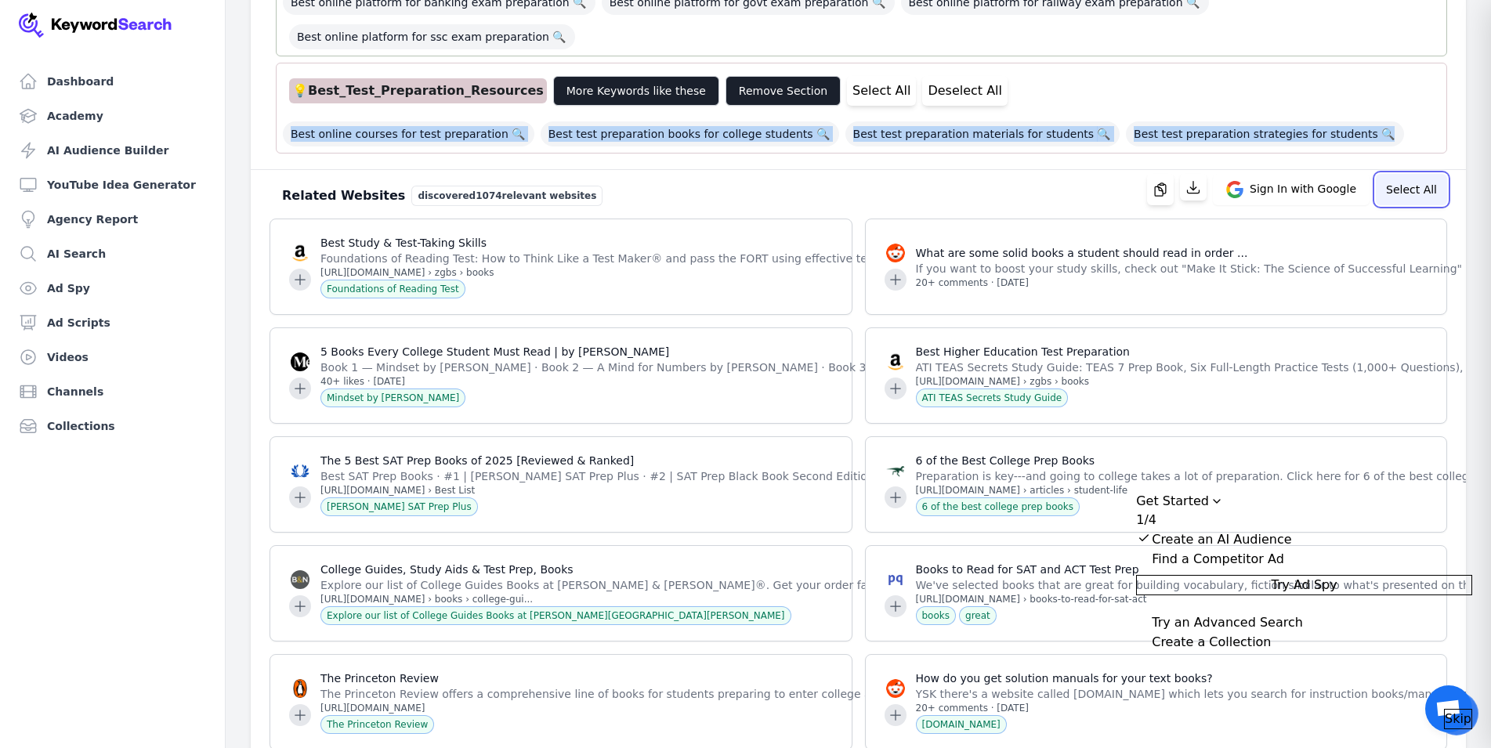
click at [1416, 174] on button "Select All" at bounding box center [1411, 189] width 71 height 31
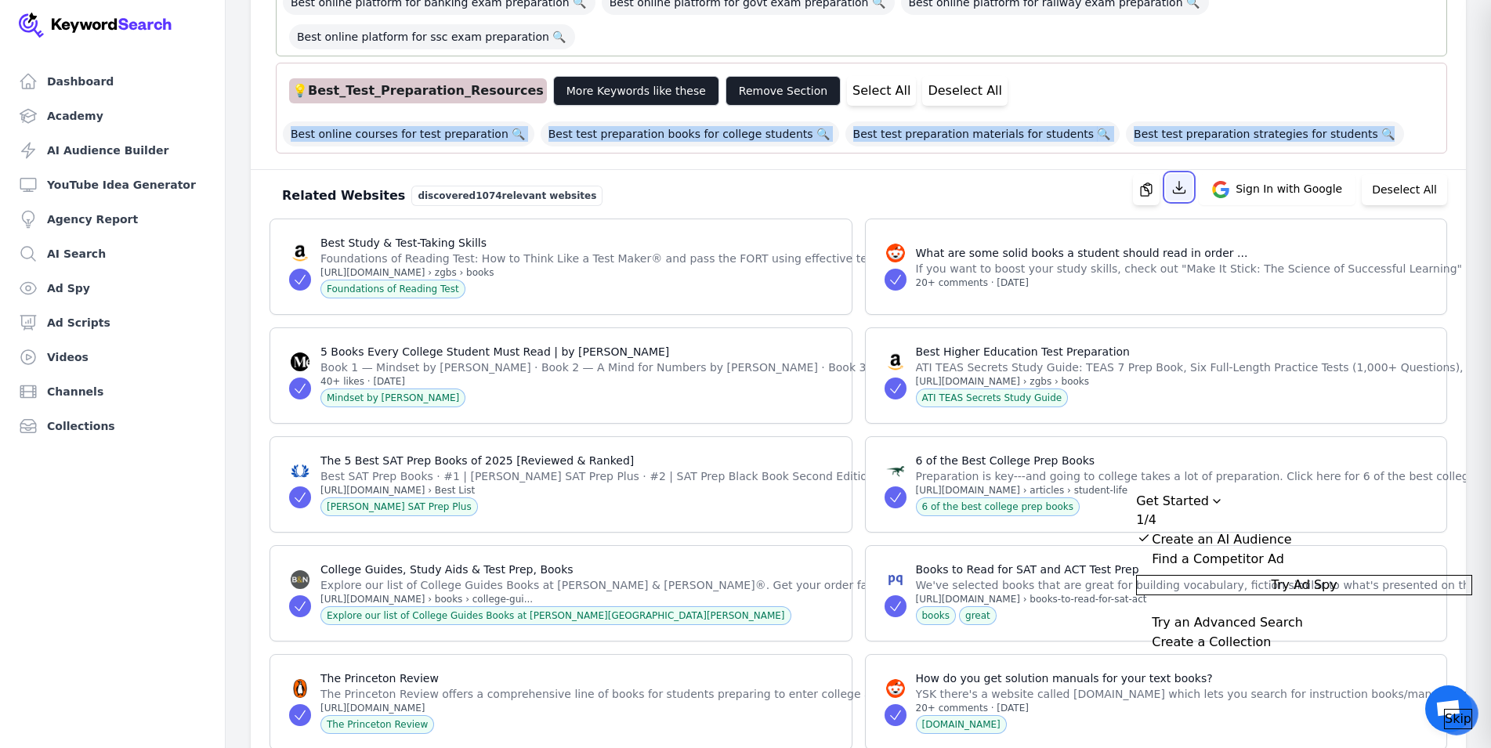
click at [1187, 179] on icon "button" at bounding box center [1180, 187] width 16 height 16
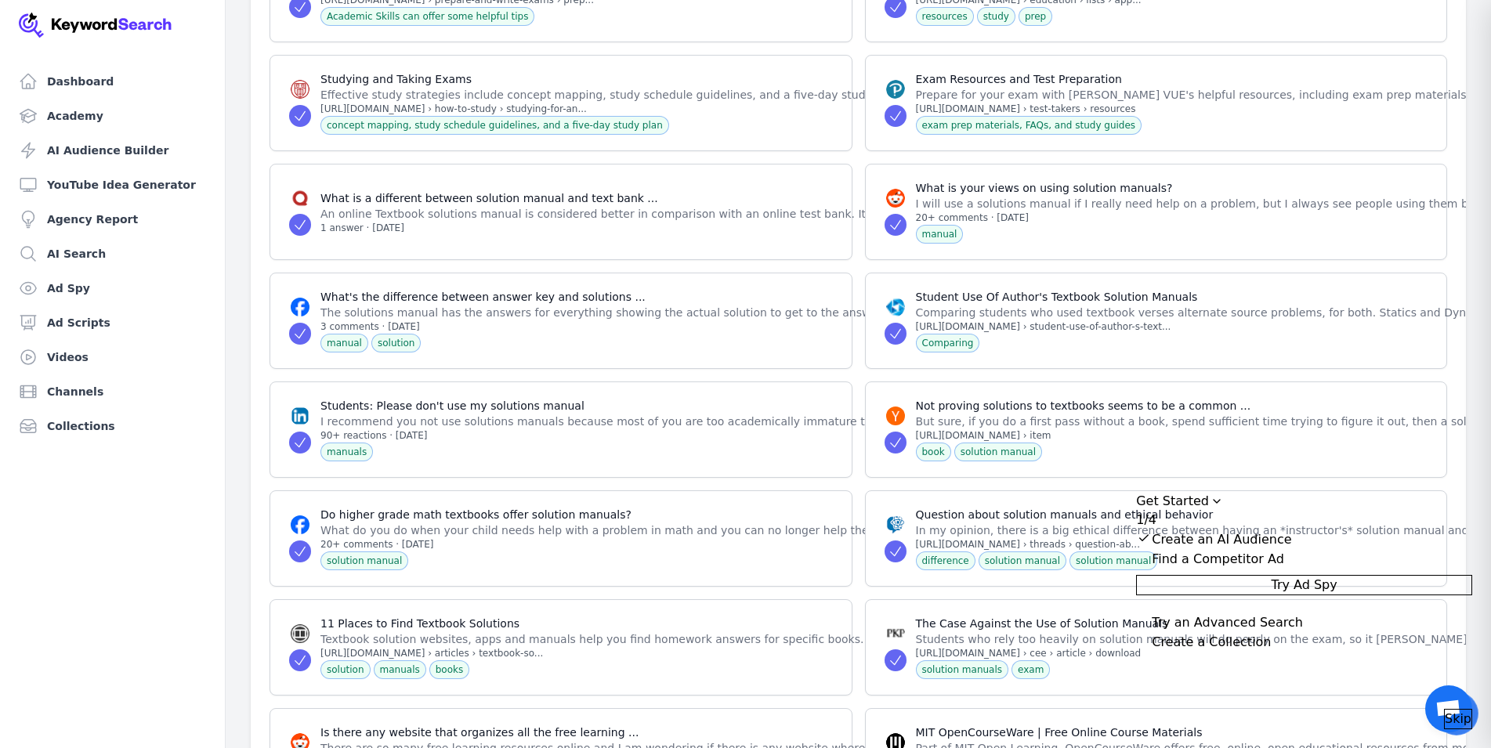
scroll to position [7446, 0]
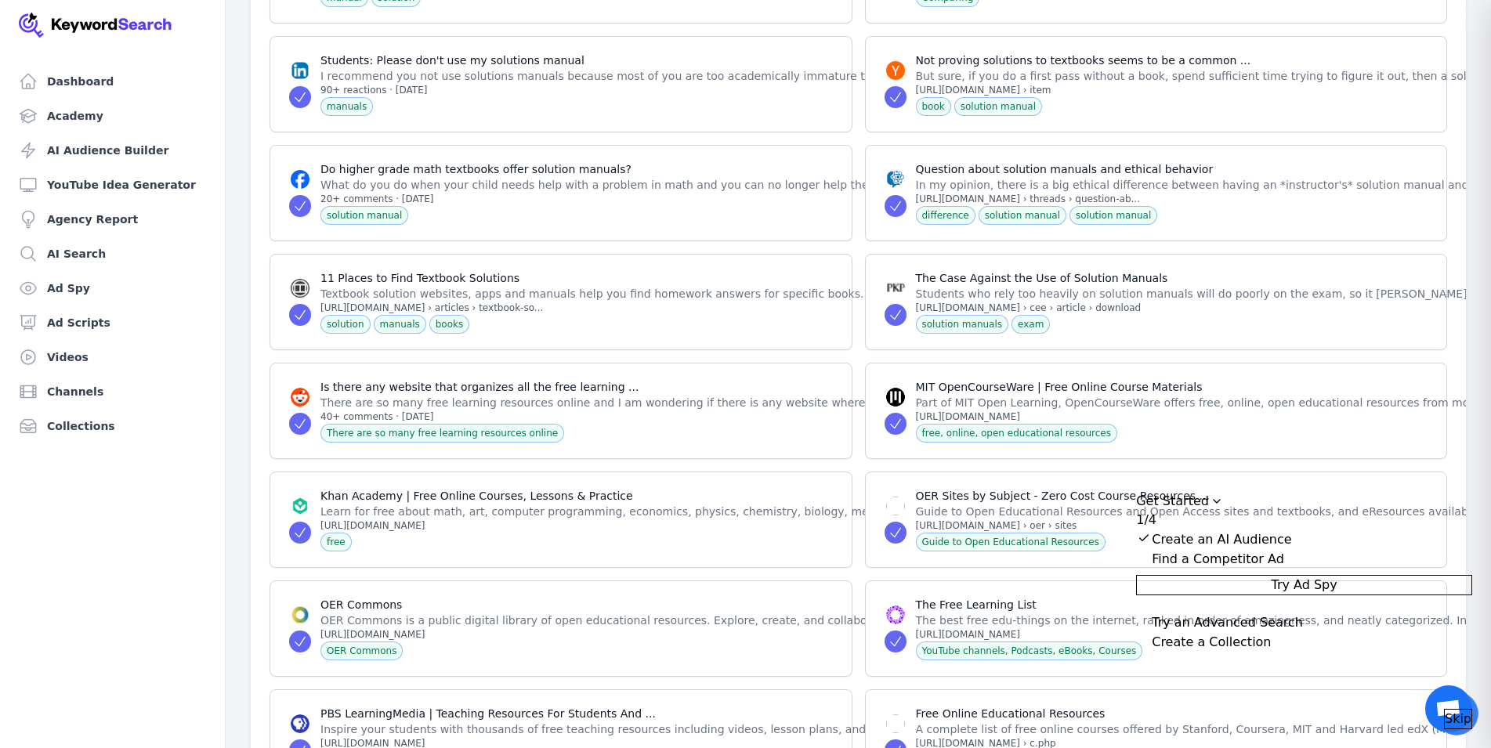
click at [1278, 558] on div "Find a Competitor Ad" at bounding box center [1218, 559] width 132 height 19
click at [1337, 595] on span "Try Ad Spy" at bounding box center [1304, 585] width 66 height 19
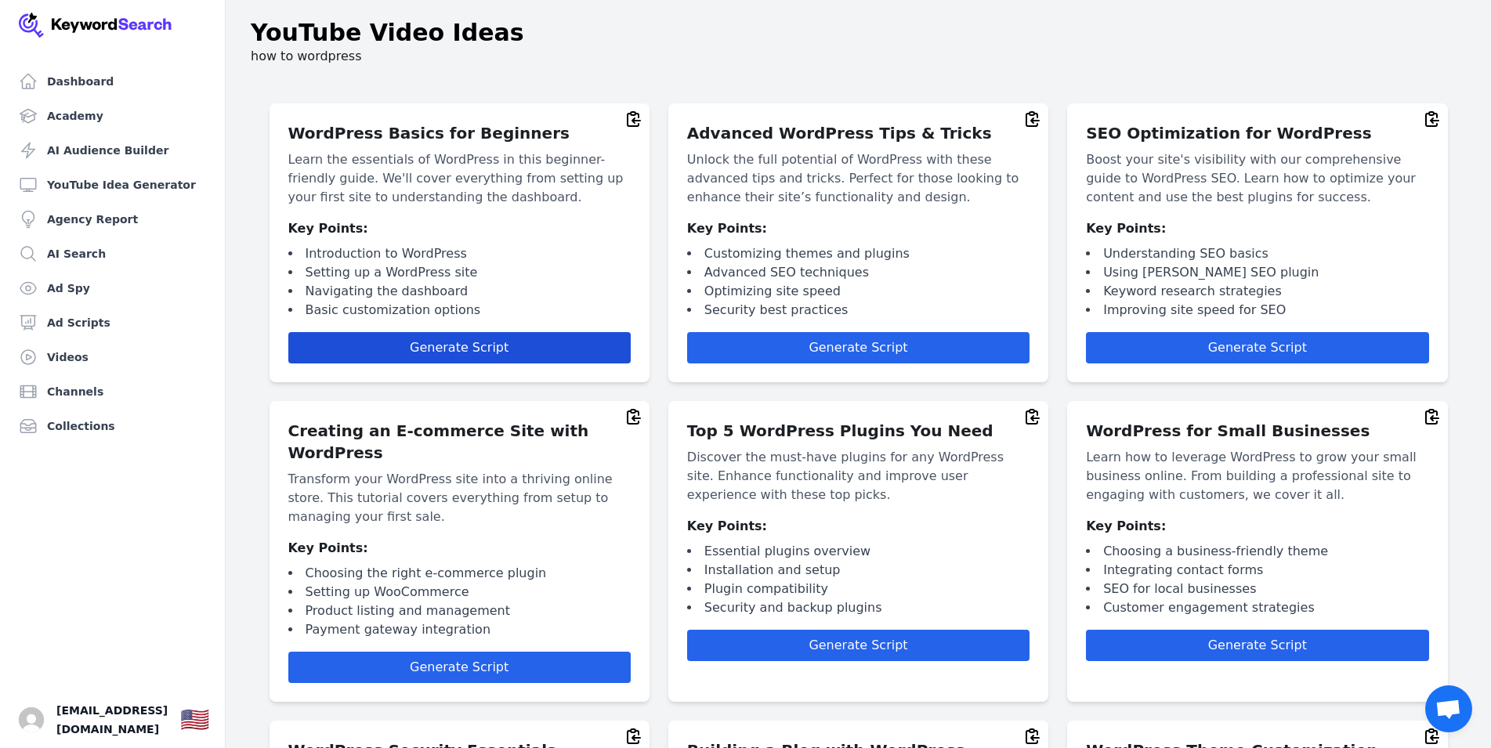
click at [459, 350] on span "Generate Script" at bounding box center [459, 347] width 99 height 15
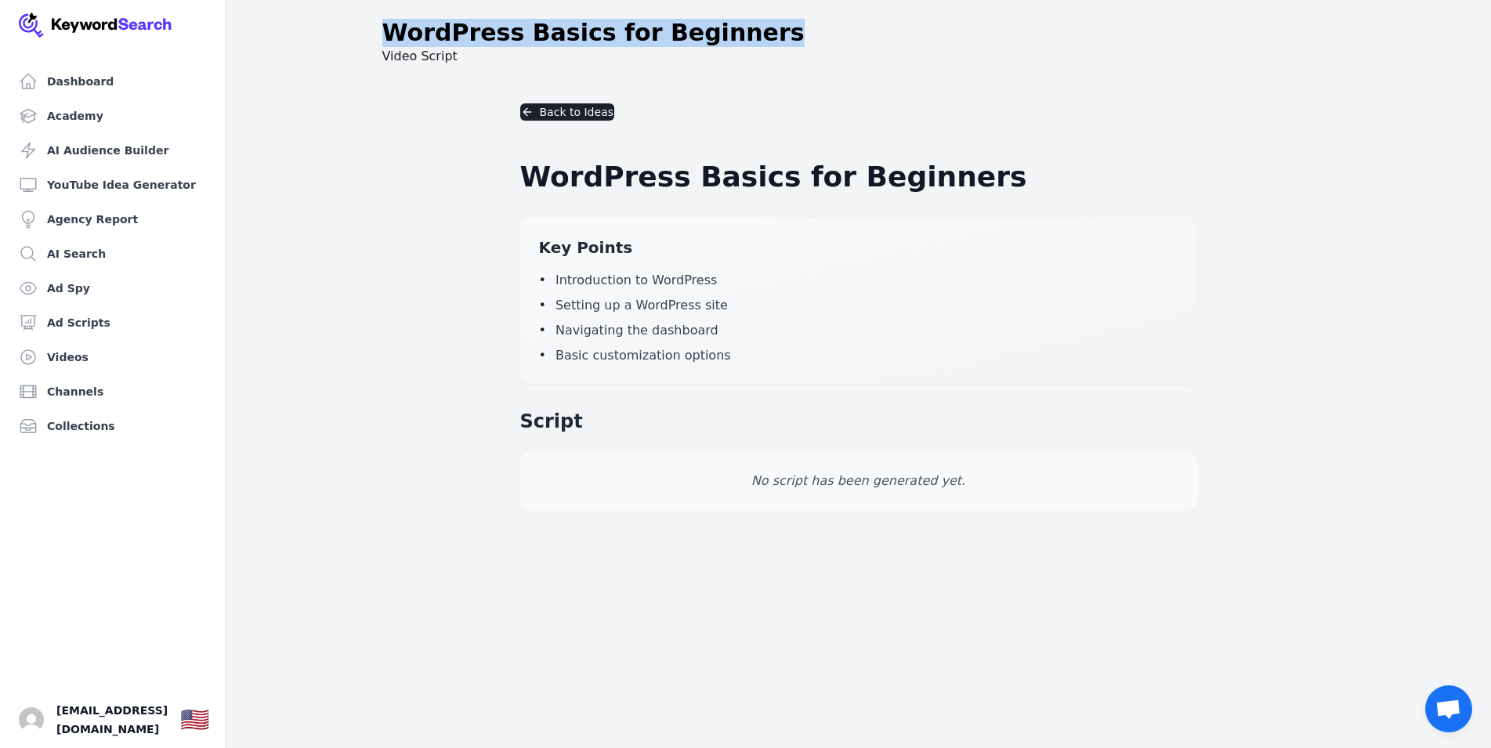
drag, startPoint x: 384, startPoint y: 31, endPoint x: 741, endPoint y: 38, distance: 357.5
click at [741, 38] on div "WordPress Basics for Beginners" at bounding box center [858, 33] width 953 height 28
copy h1 "WordPress Basics for Beginners"
